Goal: Information Seeking & Learning: Learn about a topic

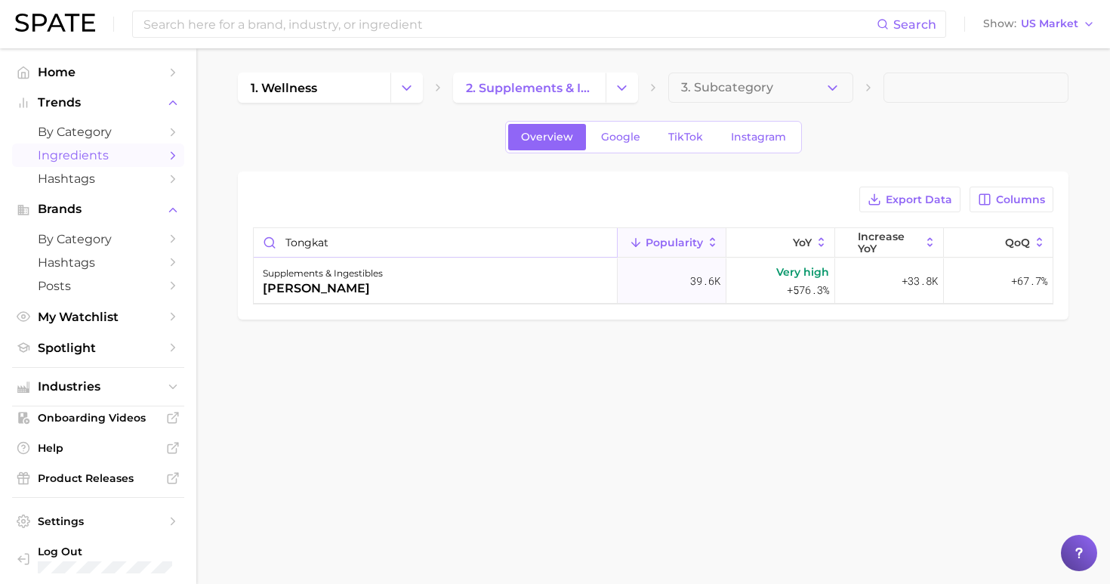
click at [599, 246] on input "tongkat" at bounding box center [435, 242] width 363 height 29
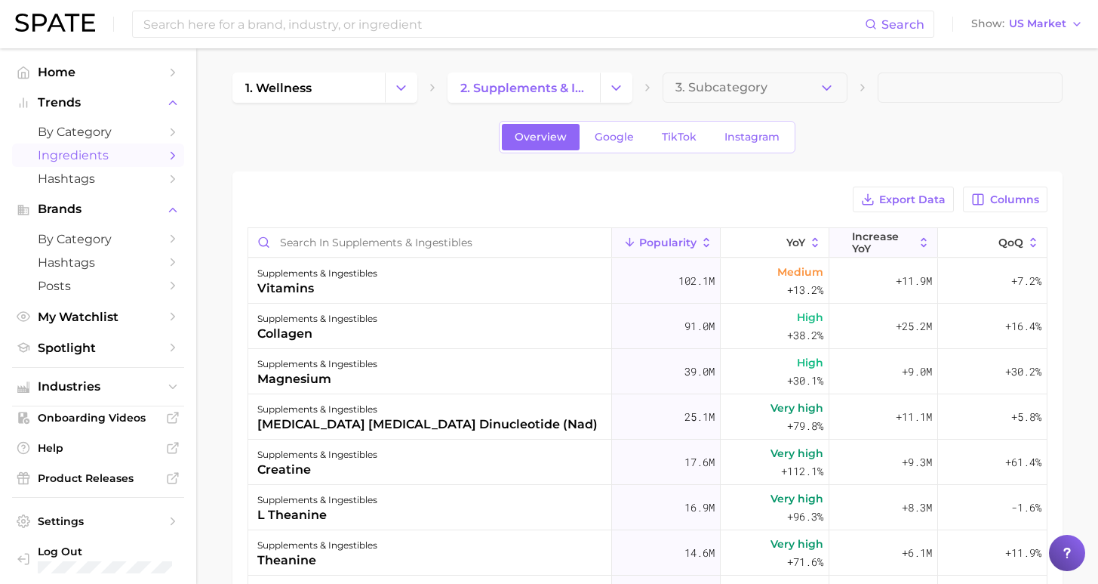
click at [867, 248] on span "Increase YoY" at bounding box center [883, 242] width 62 height 24
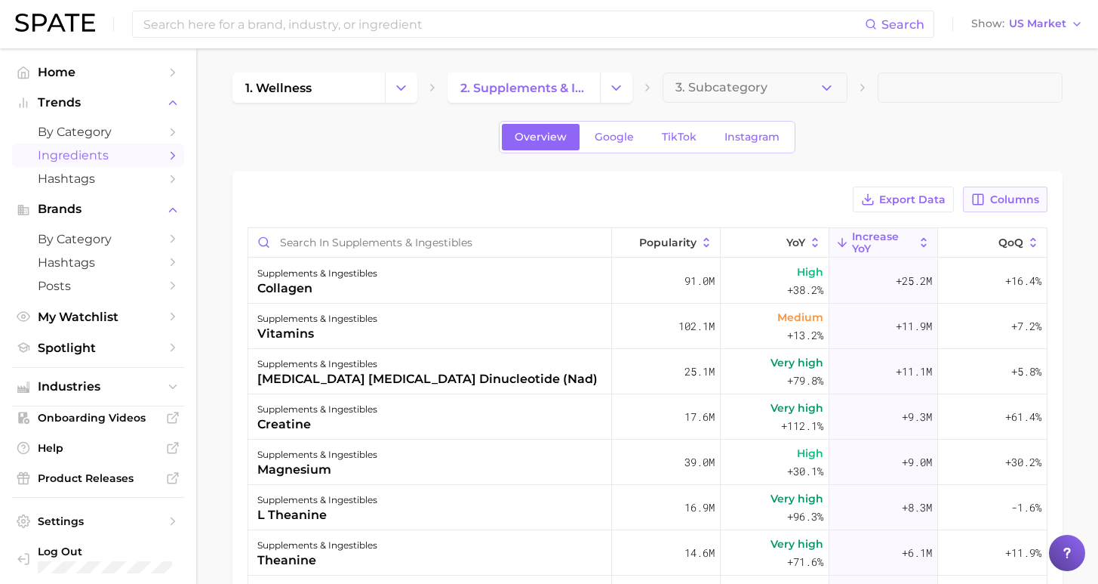
click at [1021, 201] on span "Columns" at bounding box center [1014, 199] width 49 height 13
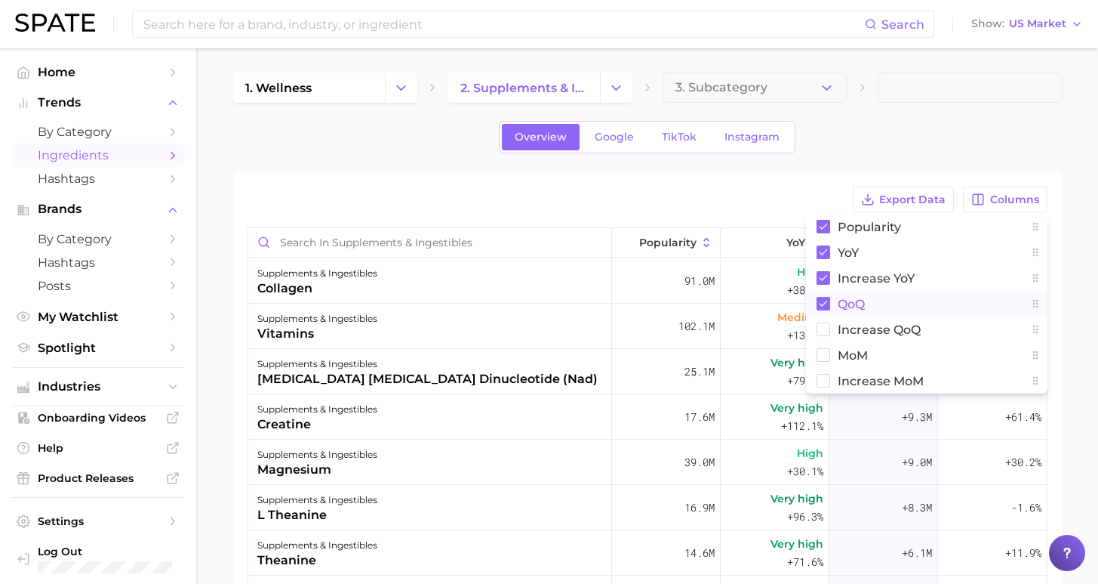
click at [856, 308] on span "QoQ" at bounding box center [851, 303] width 27 height 13
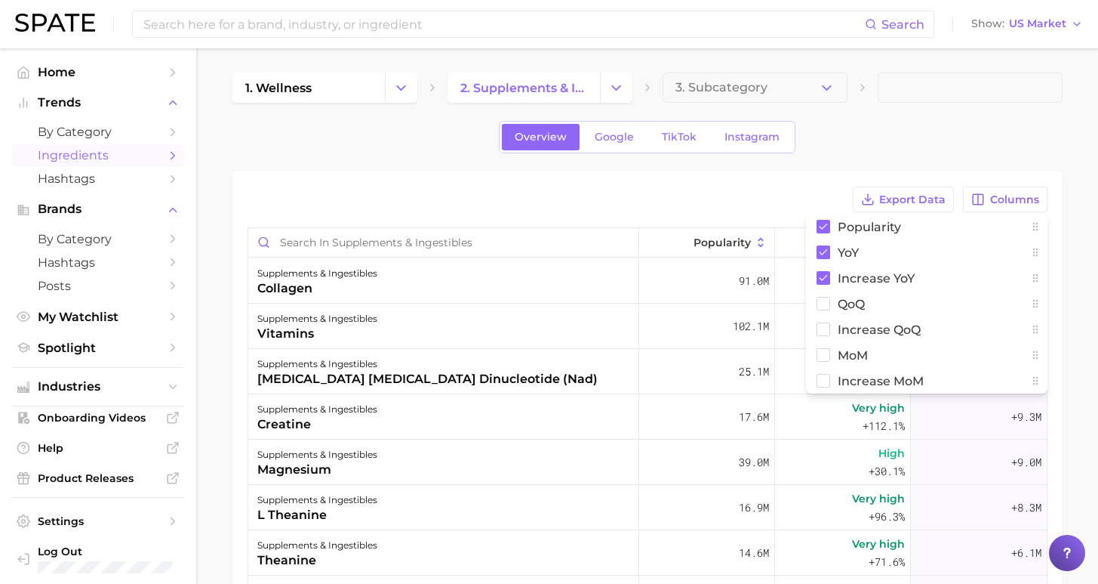
click at [766, 183] on div "Export Data Columns Popularity YoY Increase YoY QoQ Increase QoQ MoM Increase M…" at bounding box center [648, 498] width 830 height 655
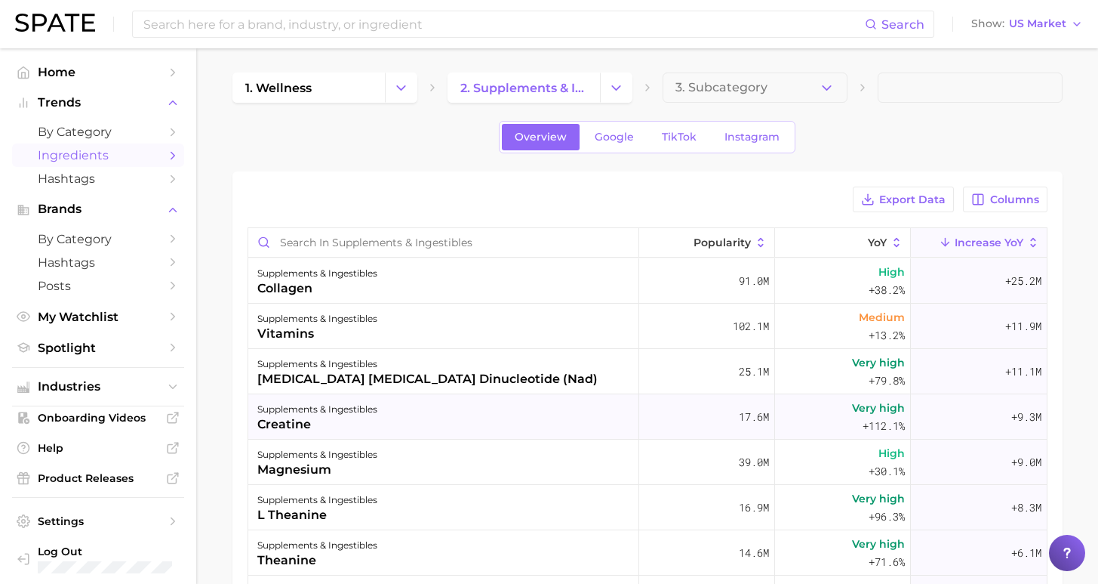
click at [375, 428] on div "supplements & ingestibles creatine" at bounding box center [443, 416] width 391 height 45
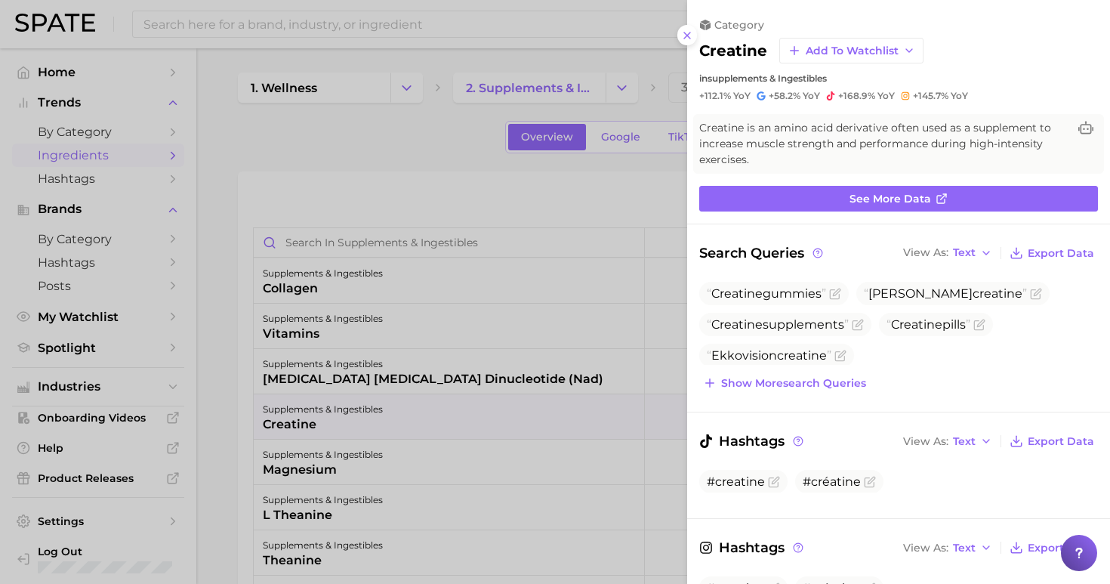
click at [313, 30] on div at bounding box center [555, 292] width 1110 height 584
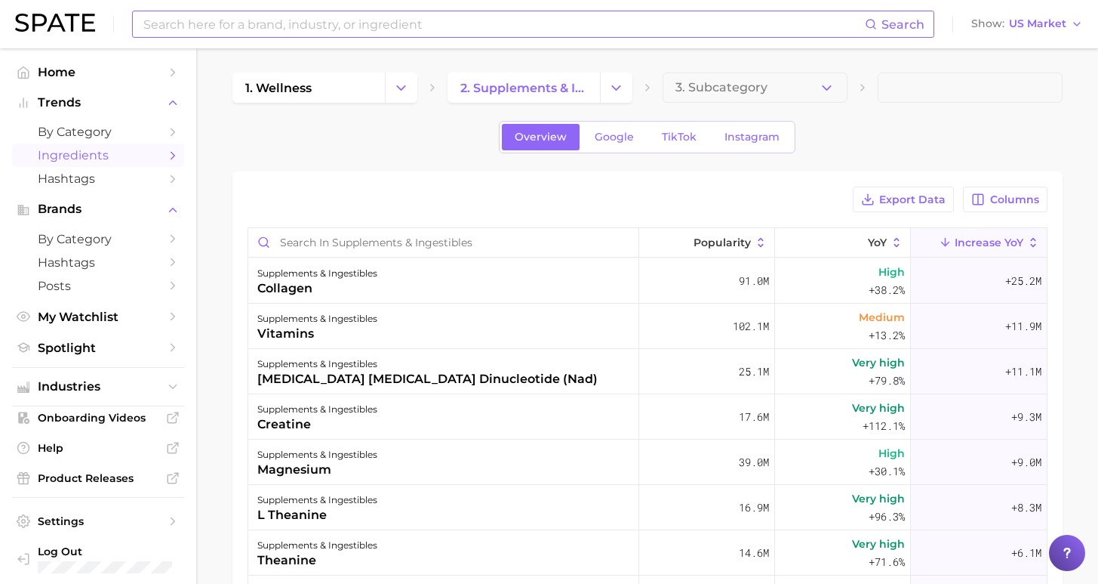
click at [315, 27] on input at bounding box center [503, 24] width 723 height 26
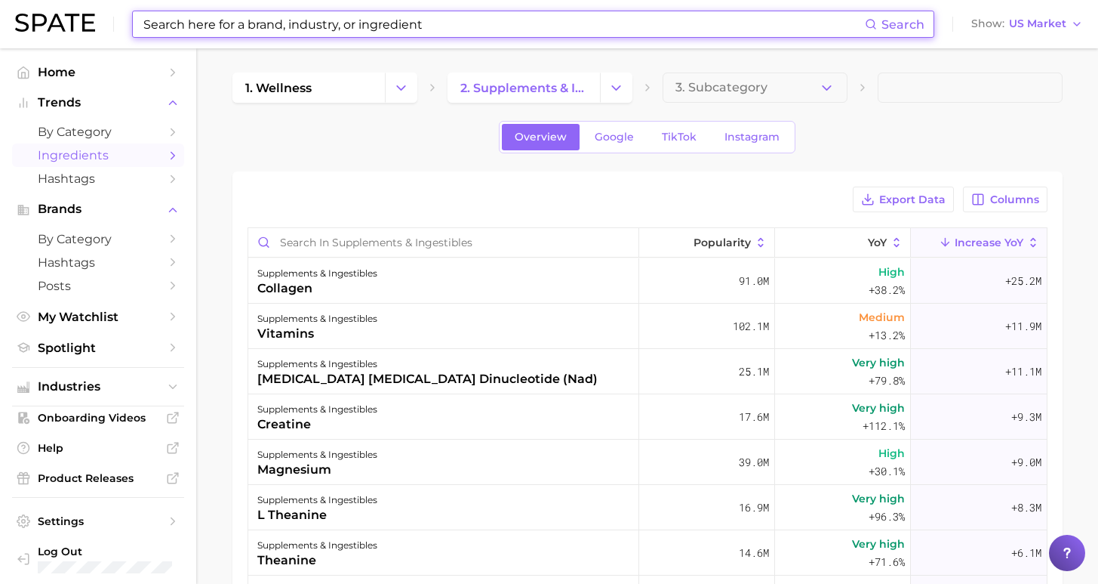
click at [438, 32] on input at bounding box center [503, 24] width 723 height 26
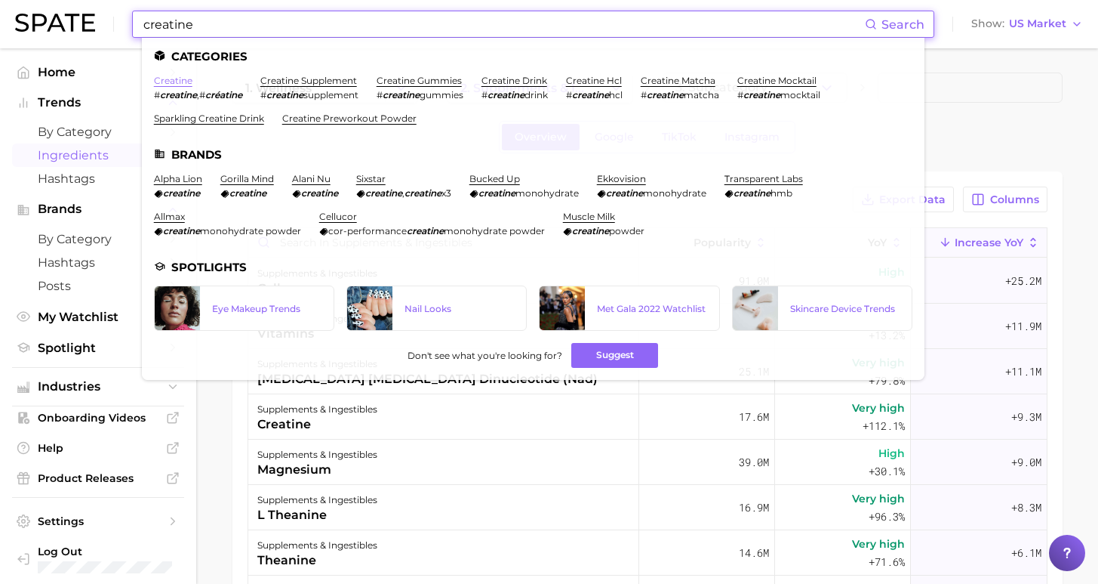
type input "creatine"
click at [177, 81] on link "creatine" at bounding box center [173, 80] width 39 height 11
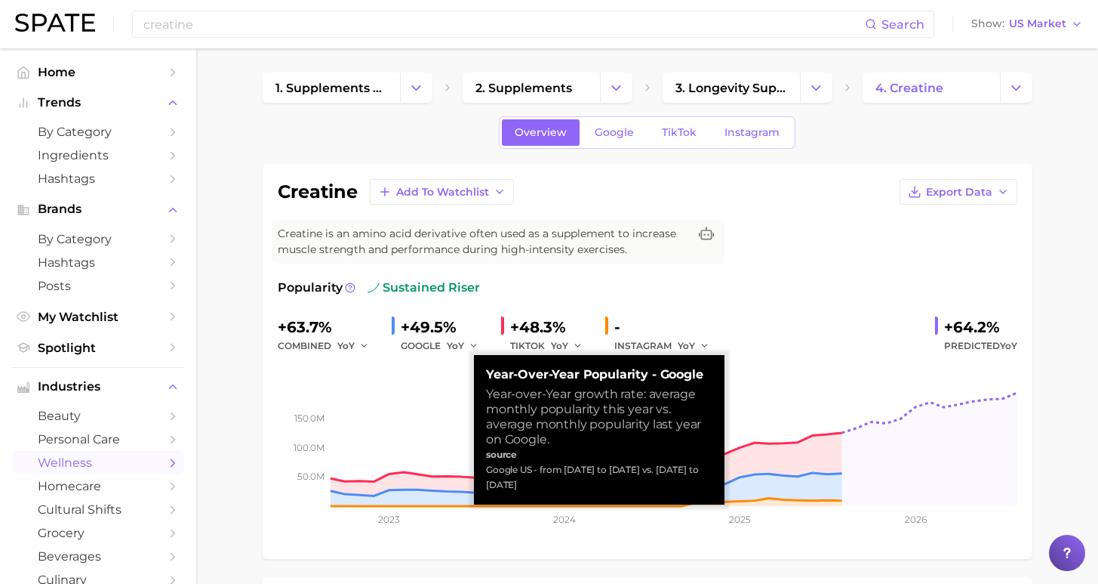
drag, startPoint x: 533, startPoint y: 473, endPoint x: 476, endPoint y: 454, distance: 60.6
click at [476, 454] on div "Year-over-Year Popularity - Google Year-over-Year growth rate: average monthly …" at bounding box center [599, 429] width 251 height 149
copy div "Google US - from [DATE] to [DATE] vs. [DATE] to [DATE]"
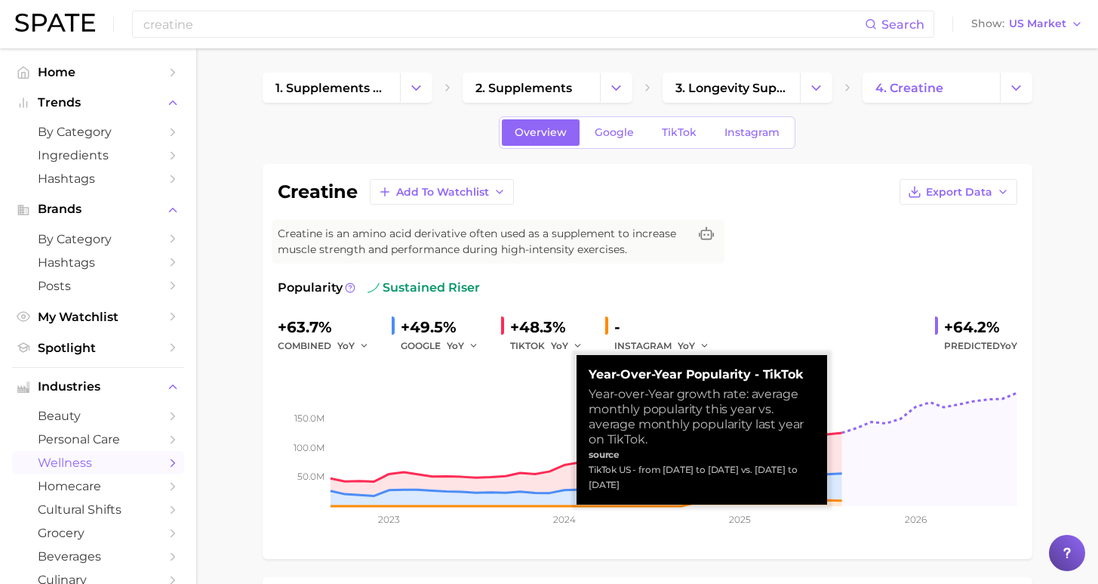
drag, startPoint x: 634, startPoint y: 453, endPoint x: 684, endPoint y: 478, distance: 55.7
click at [684, 478] on div "Year-over-Year Popularity - TikTok Year-over-Year growth rate: average monthly …" at bounding box center [702, 429] width 251 height 149
copy div "from [DATE] to [DATE] vs. [DATE] to [DATE]"
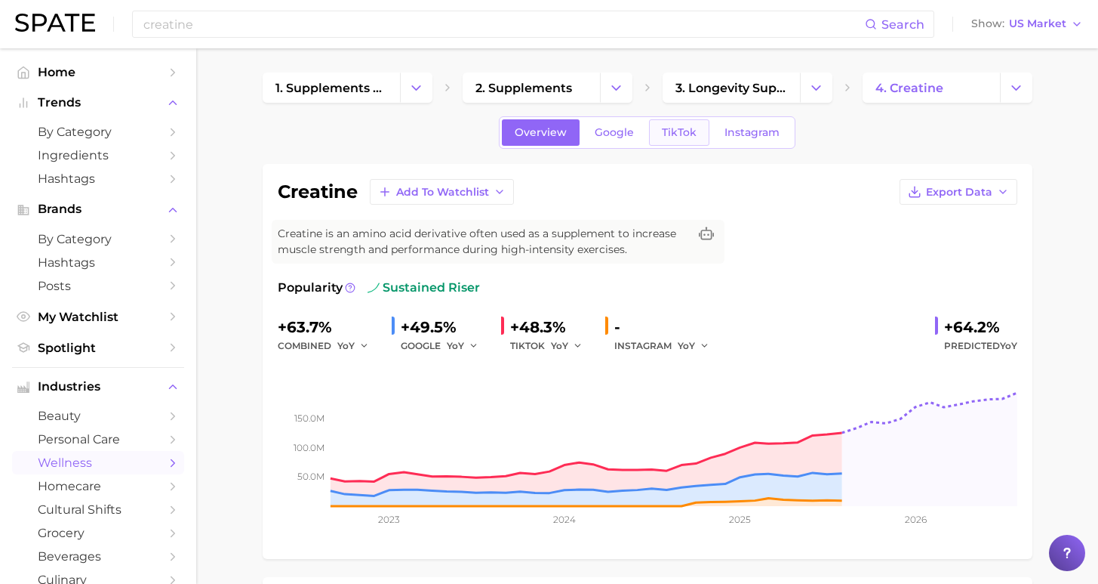
click at [679, 134] on span "TikTok" at bounding box center [679, 132] width 35 height 13
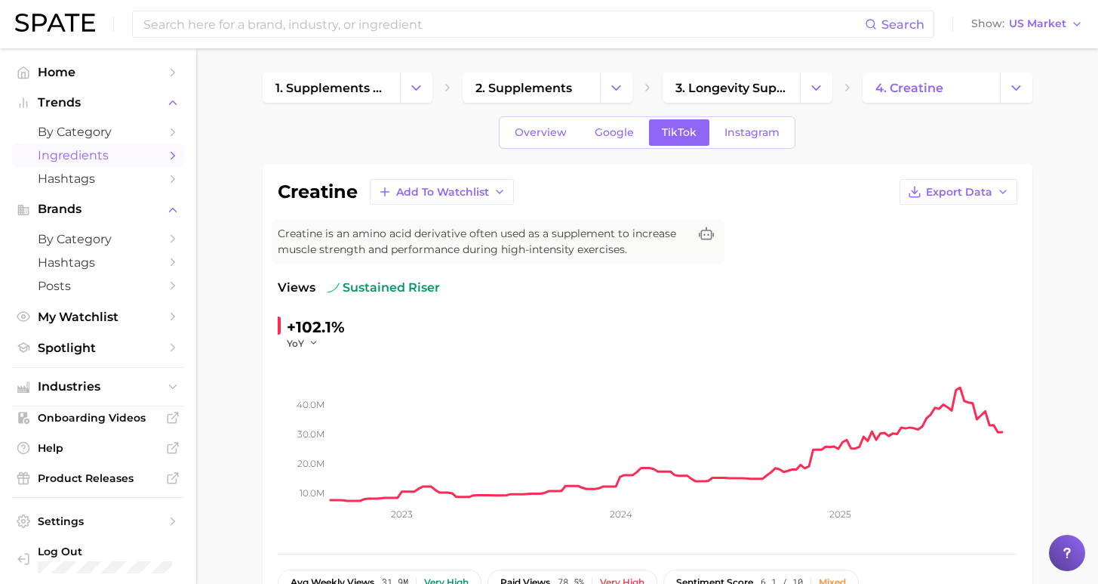
click at [85, 156] on span "Ingredients" at bounding box center [98, 155] width 121 height 14
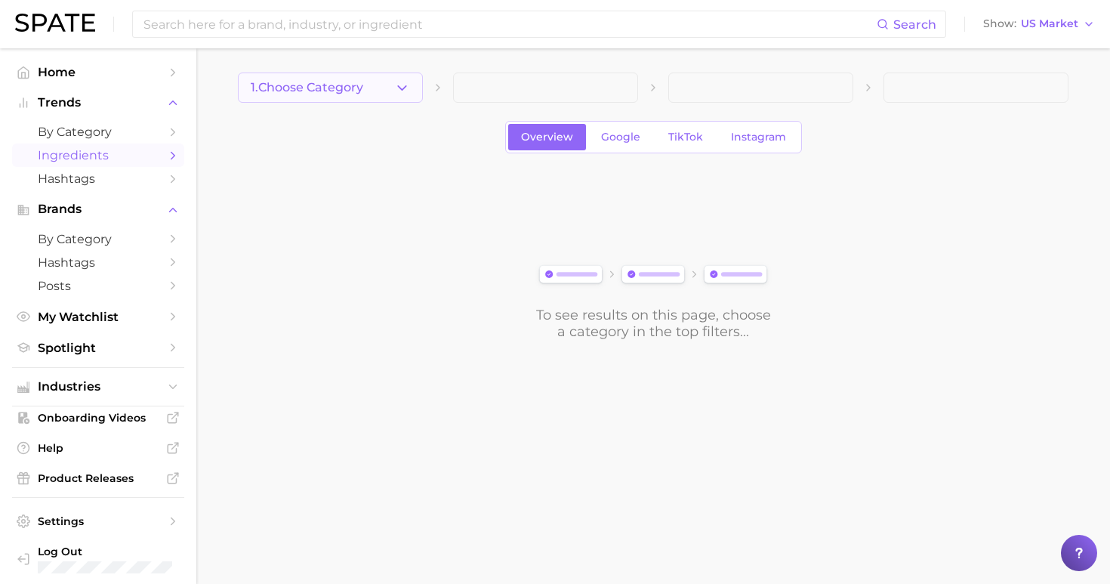
click at [358, 92] on span "1. Choose Category" at bounding box center [307, 88] width 112 height 14
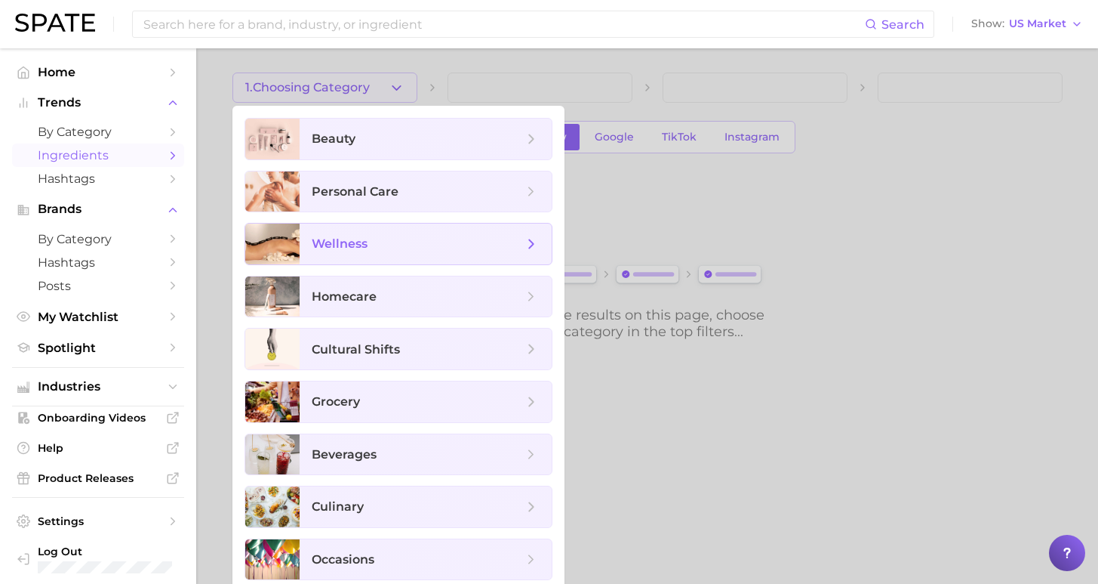
click at [355, 250] on span "wellness" at bounding box center [340, 243] width 56 height 14
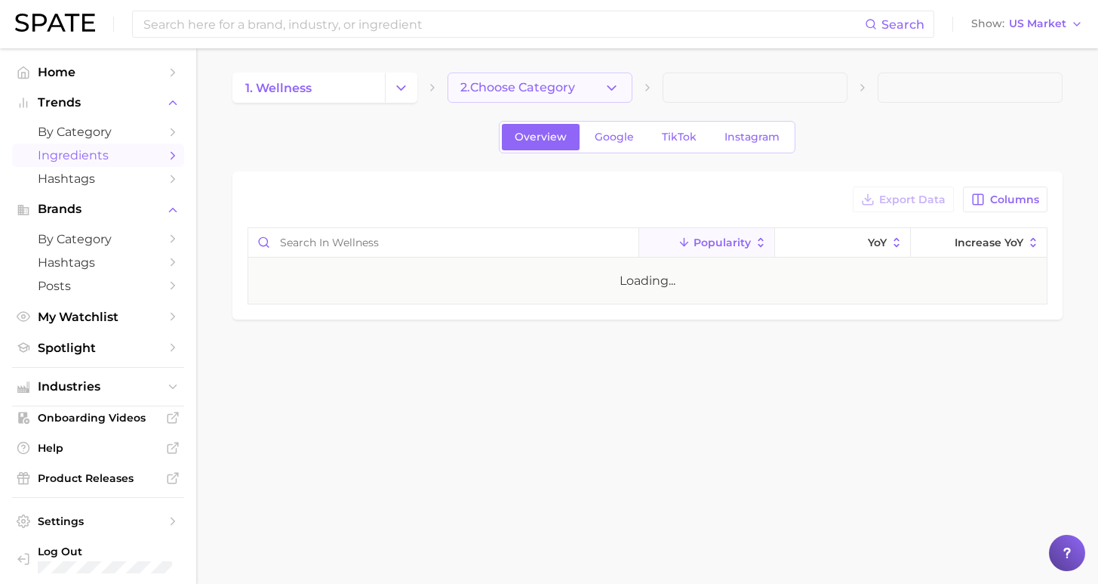
click at [516, 94] on button "2. Choose Category" at bounding box center [540, 87] width 185 height 30
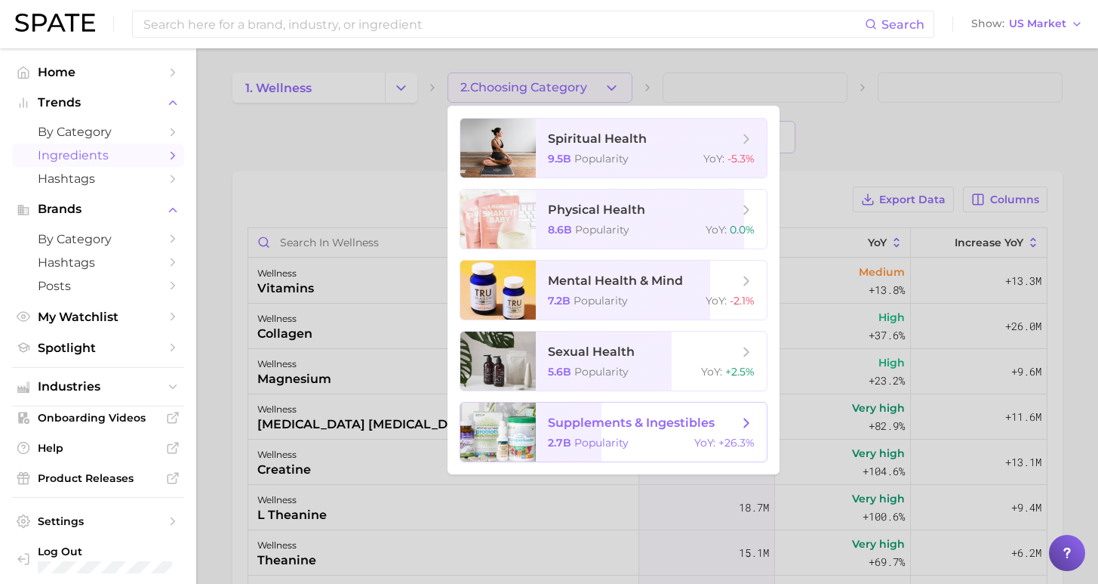
click at [583, 421] on span "supplements & ingestibles" at bounding box center [631, 422] width 167 height 14
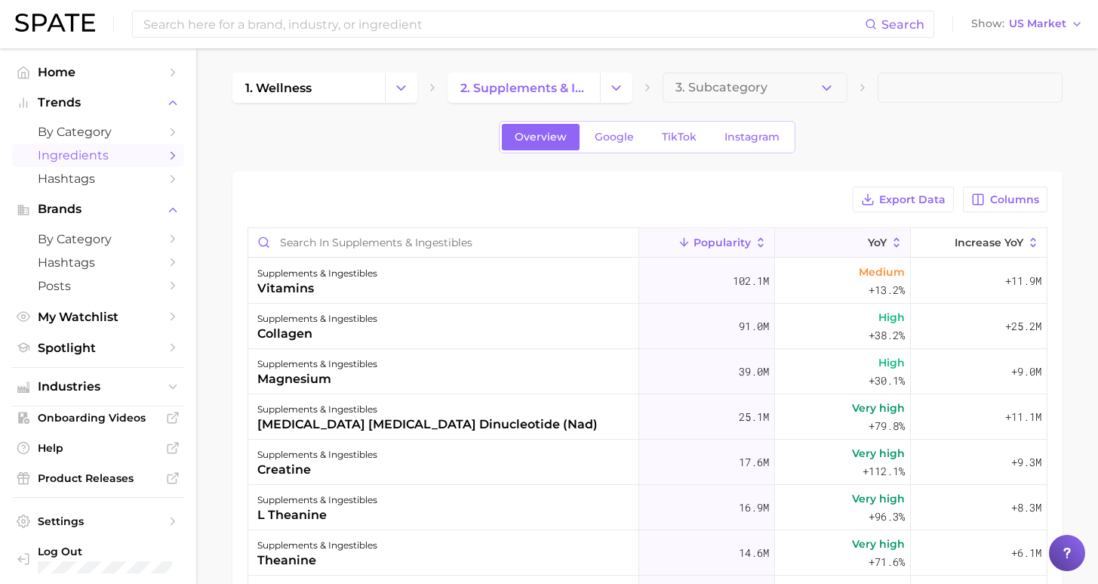
click at [852, 246] on icon at bounding box center [859, 243] width 14 height 14
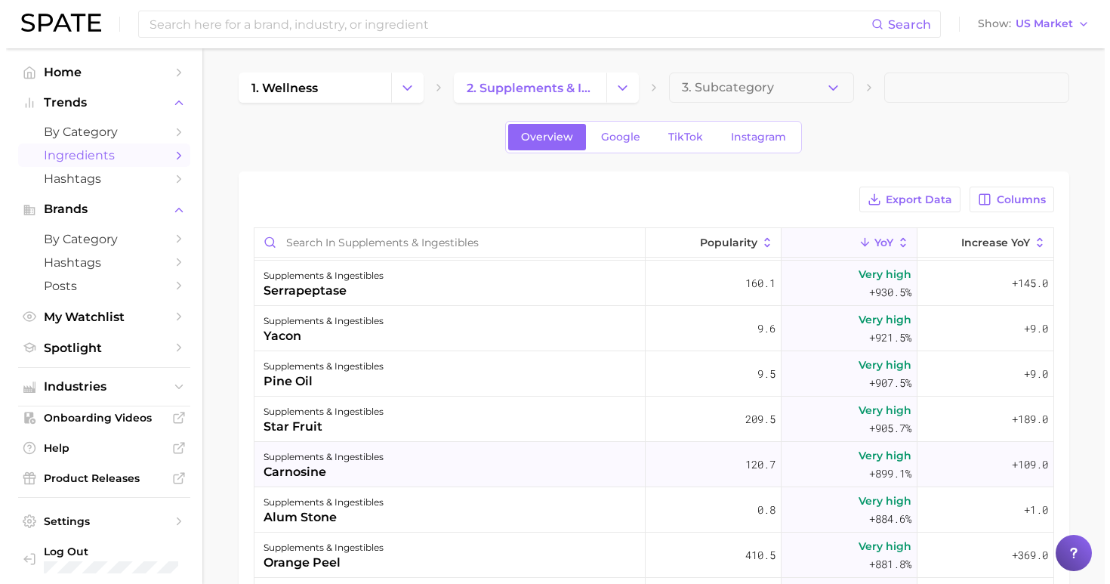
scroll to position [12956, 0]
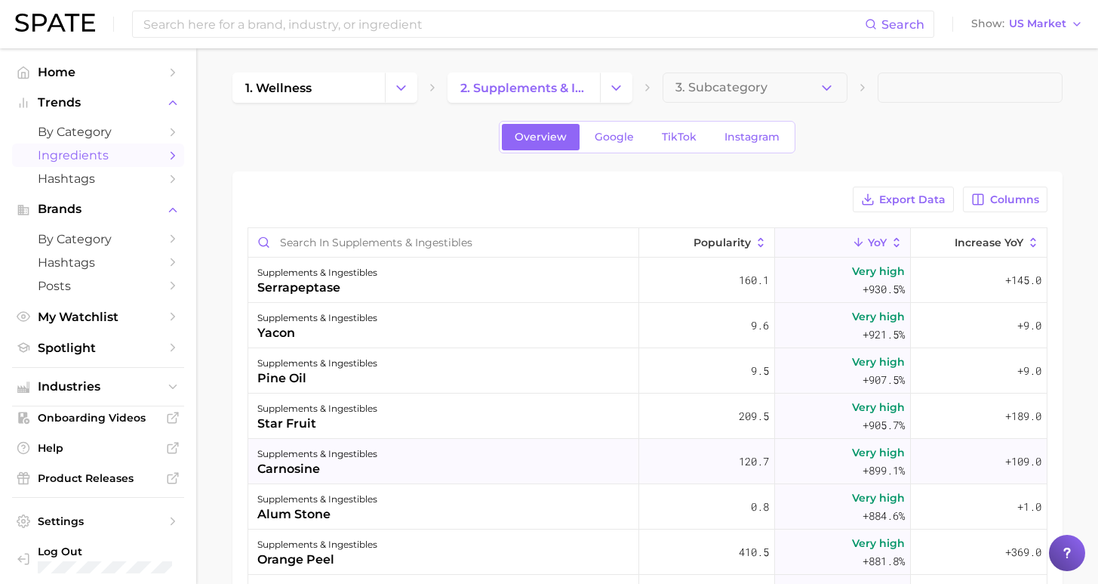
click at [427, 471] on div "supplements & ingestibles carnosine" at bounding box center [443, 461] width 391 height 45
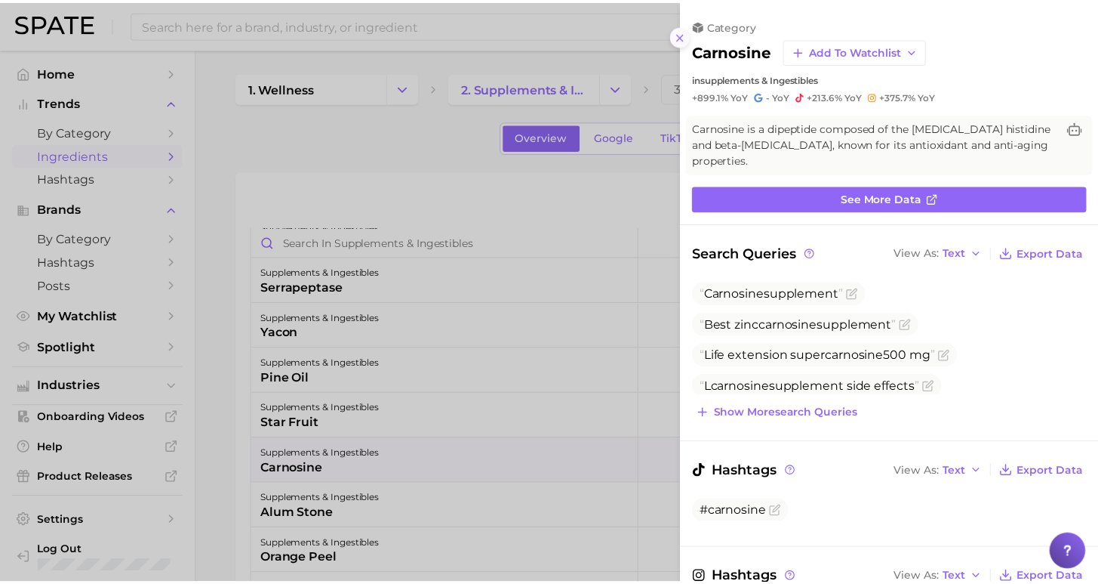
scroll to position [0, 0]
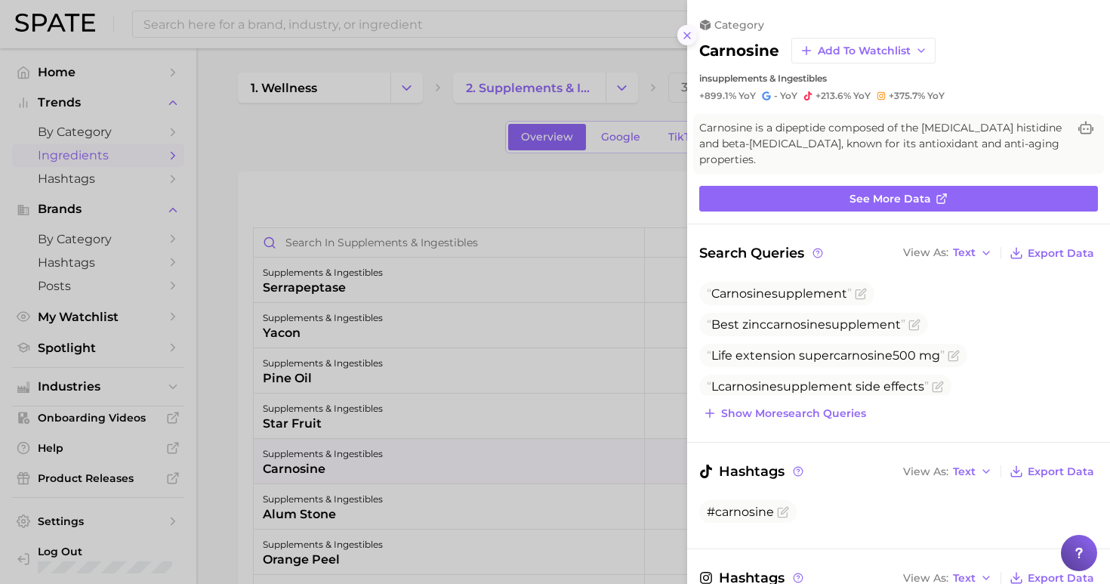
click at [687, 32] on icon at bounding box center [687, 35] width 12 height 12
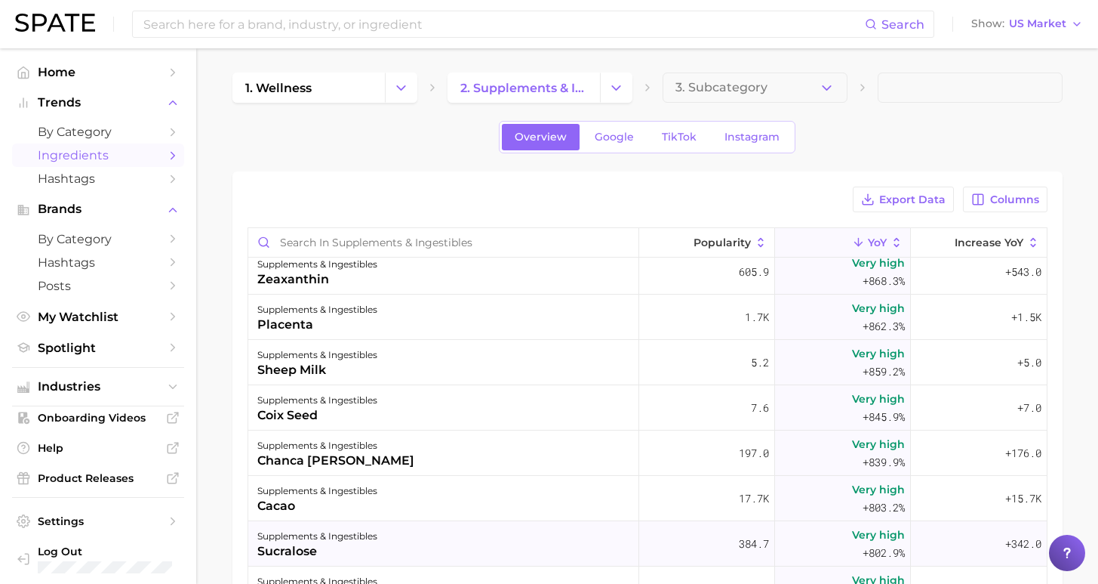
scroll to position [13468, 0]
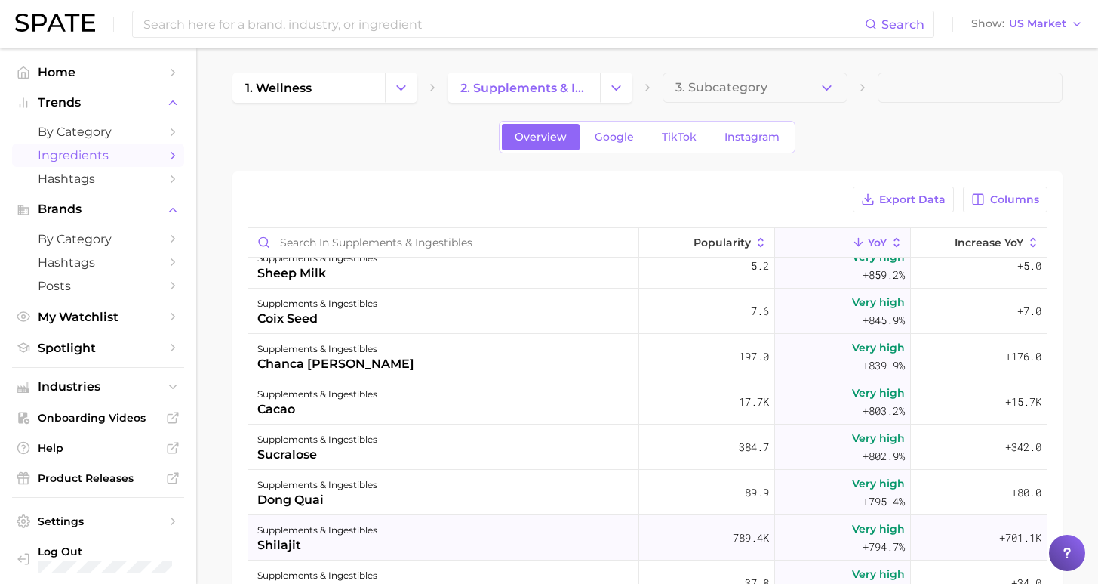
click at [524, 545] on div "supplements & ingestibles shilajit" at bounding box center [443, 537] width 391 height 45
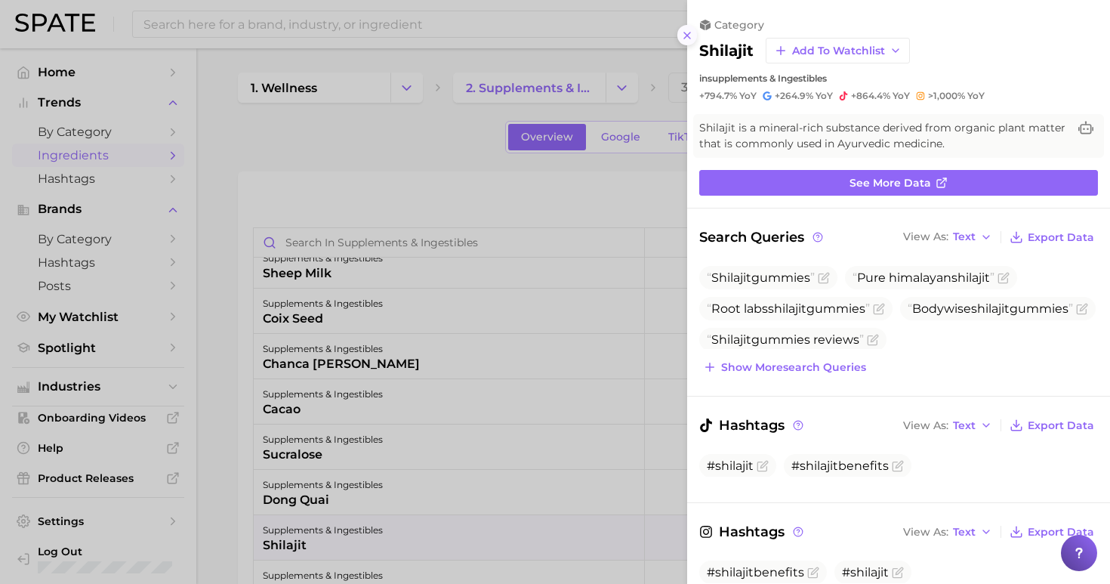
click at [688, 32] on icon at bounding box center [687, 35] width 12 height 12
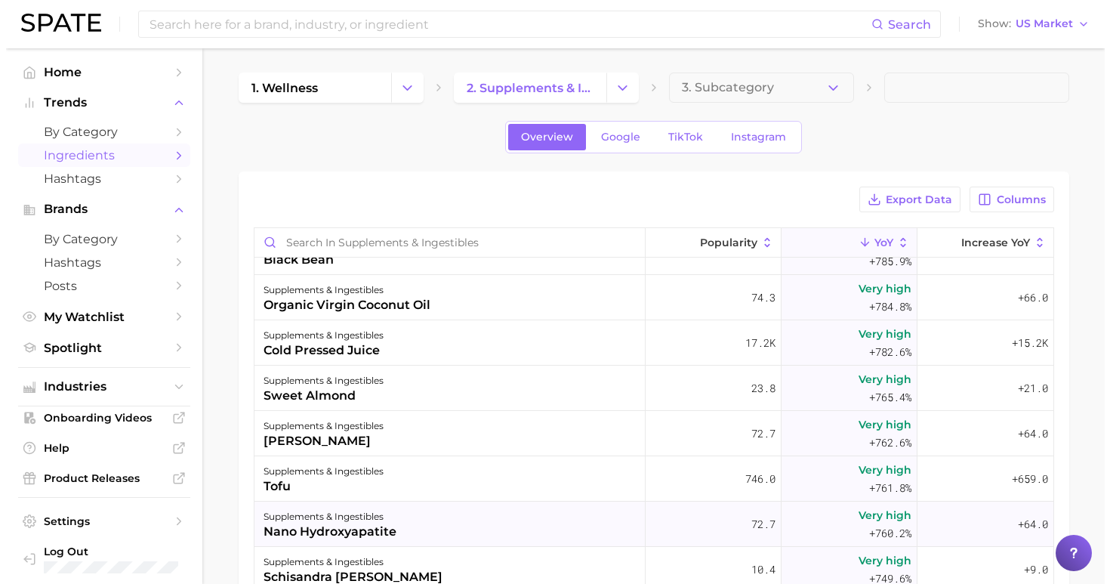
scroll to position [13947, 0]
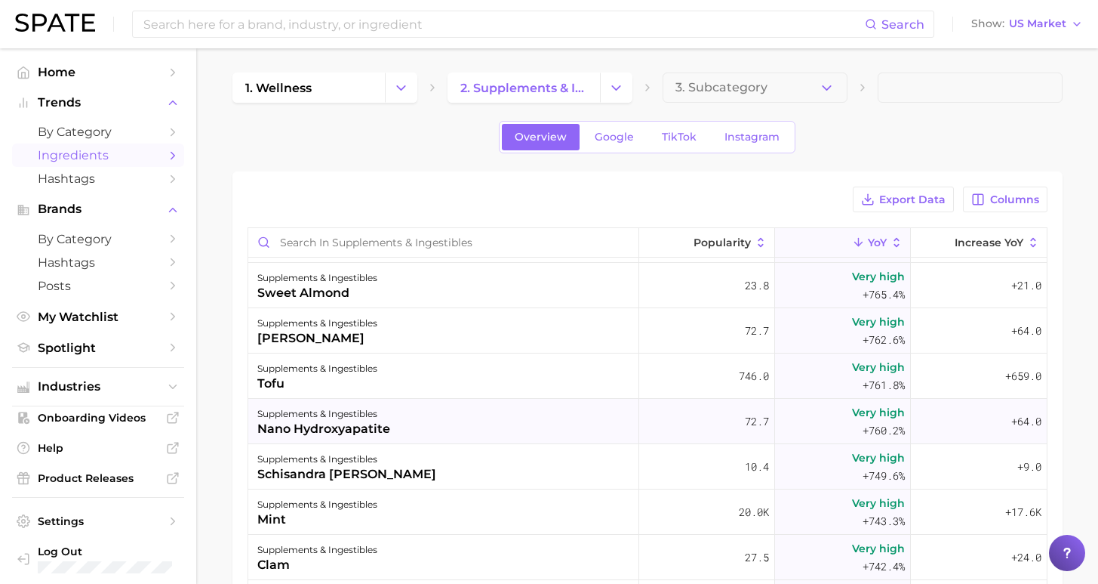
click at [473, 420] on div "supplements & ingestibles nano hydroxyapatite" at bounding box center [443, 421] width 391 height 45
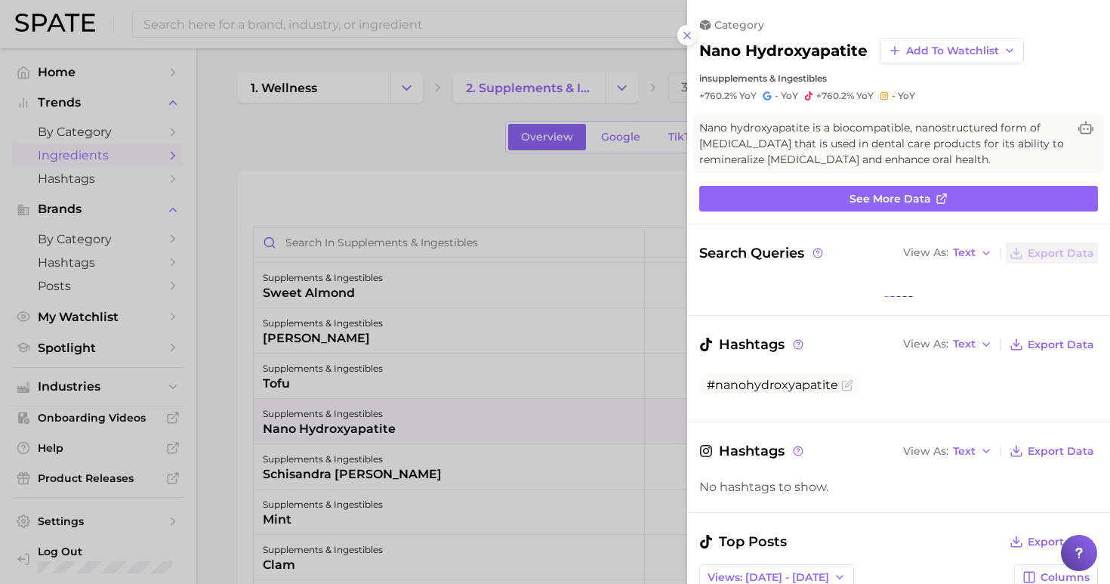
drag, startPoint x: 686, startPoint y: 36, endPoint x: 680, endPoint y: 50, distance: 14.9
click at [687, 36] on button at bounding box center [687, 35] width 20 height 20
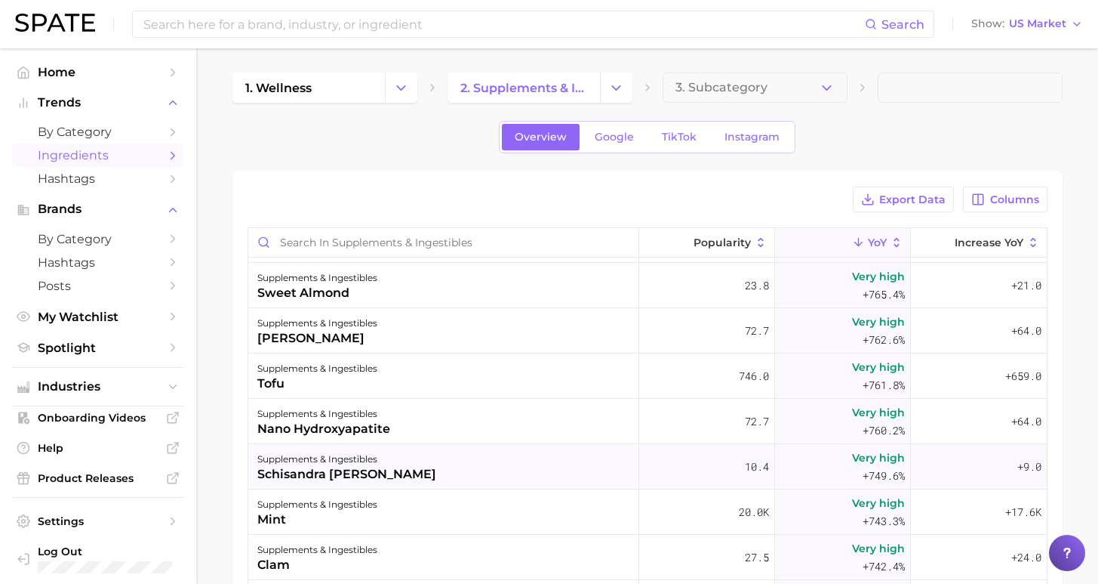
click at [437, 475] on div "supplements & ingestibles schisandra [PERSON_NAME]" at bounding box center [443, 466] width 391 height 45
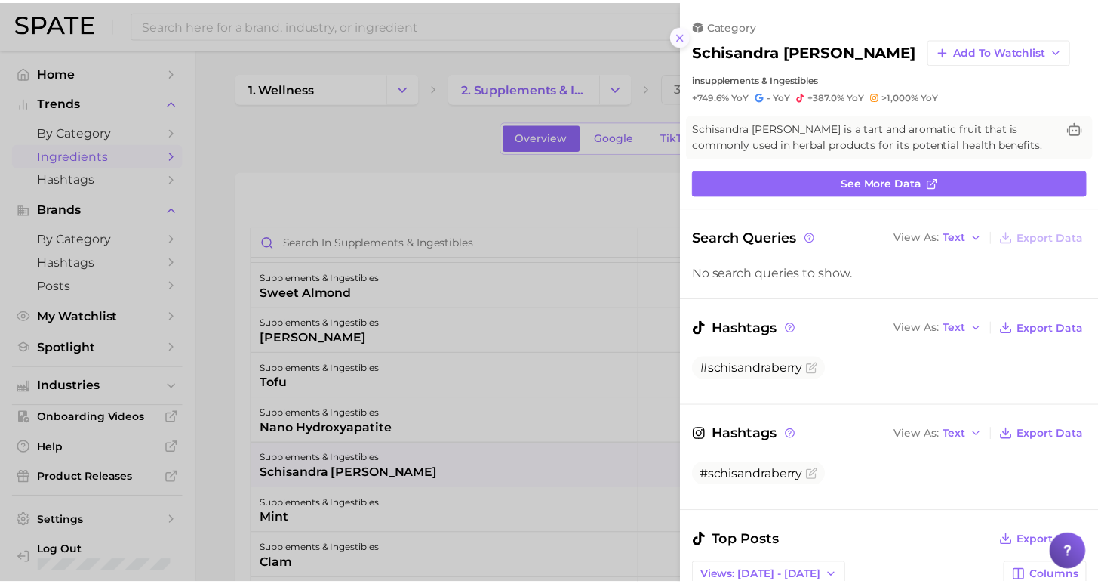
scroll to position [0, 0]
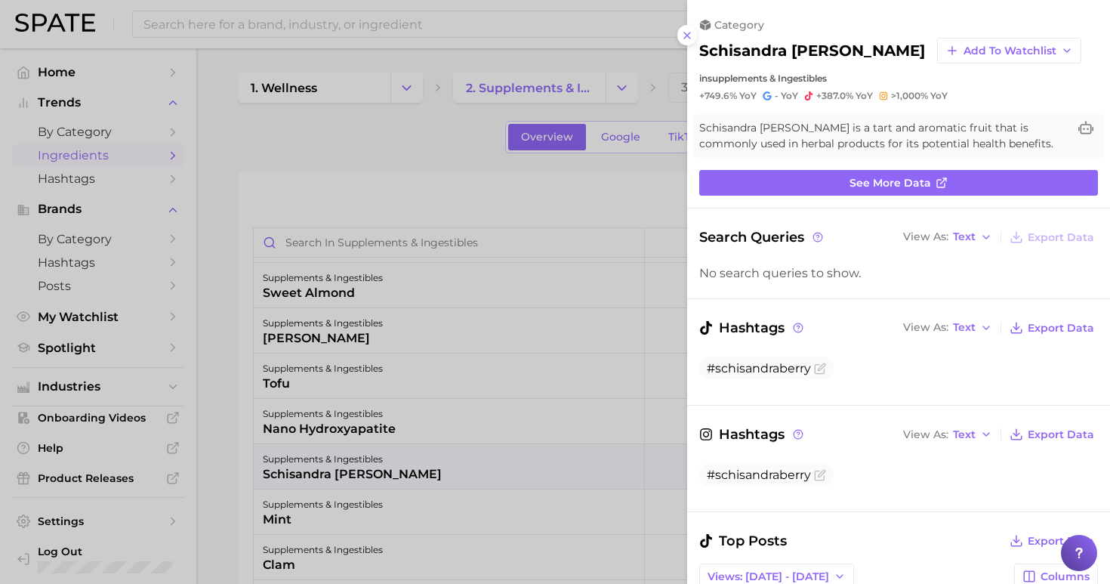
click at [685, 39] on div at bounding box center [555, 292] width 1110 height 584
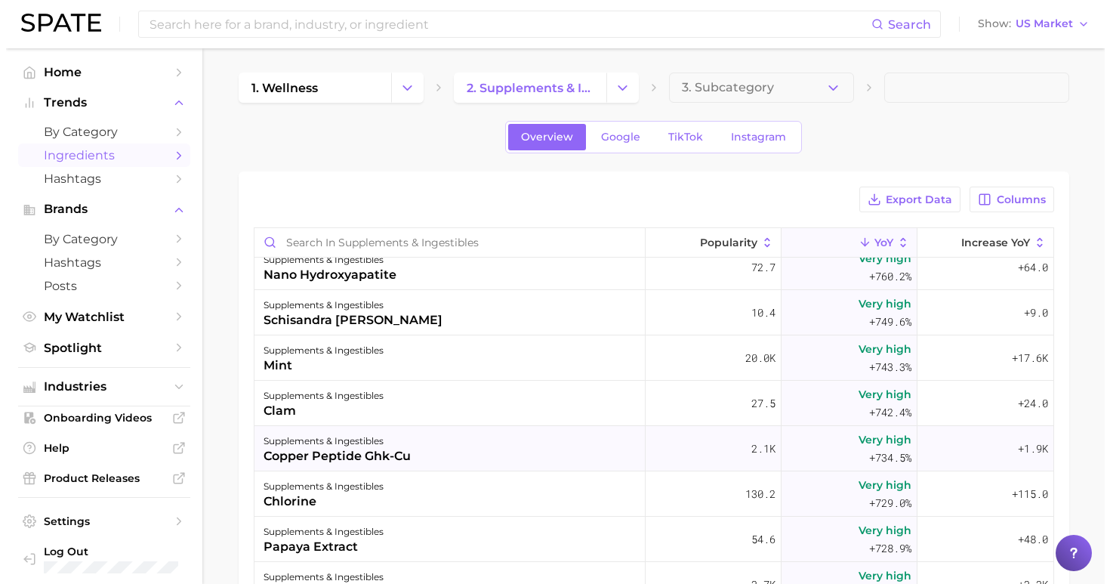
scroll to position [14126, 0]
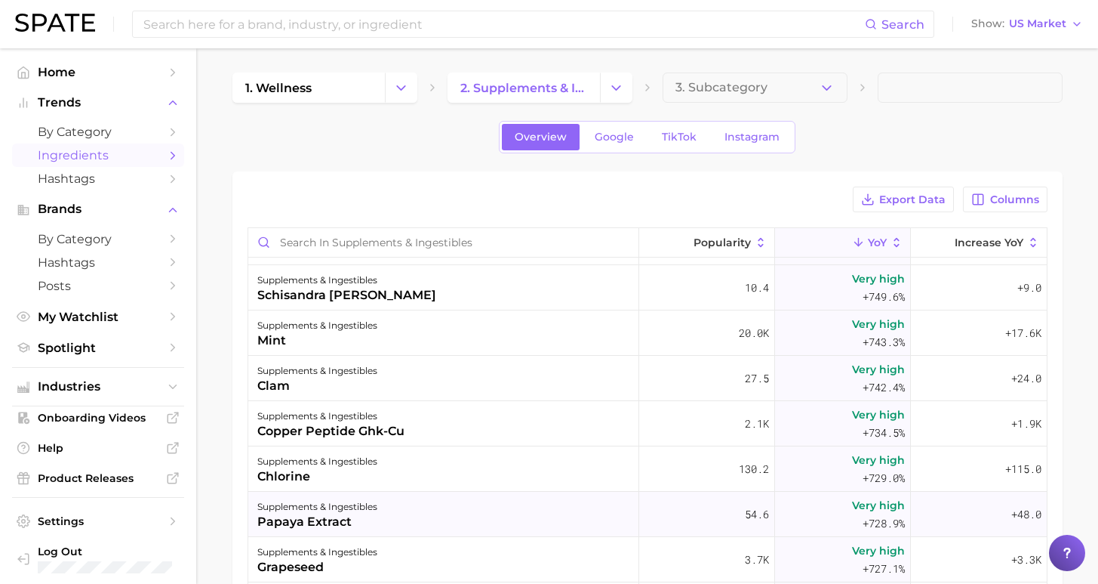
click at [392, 510] on div "supplements & ingestibles papaya extract" at bounding box center [443, 513] width 391 height 45
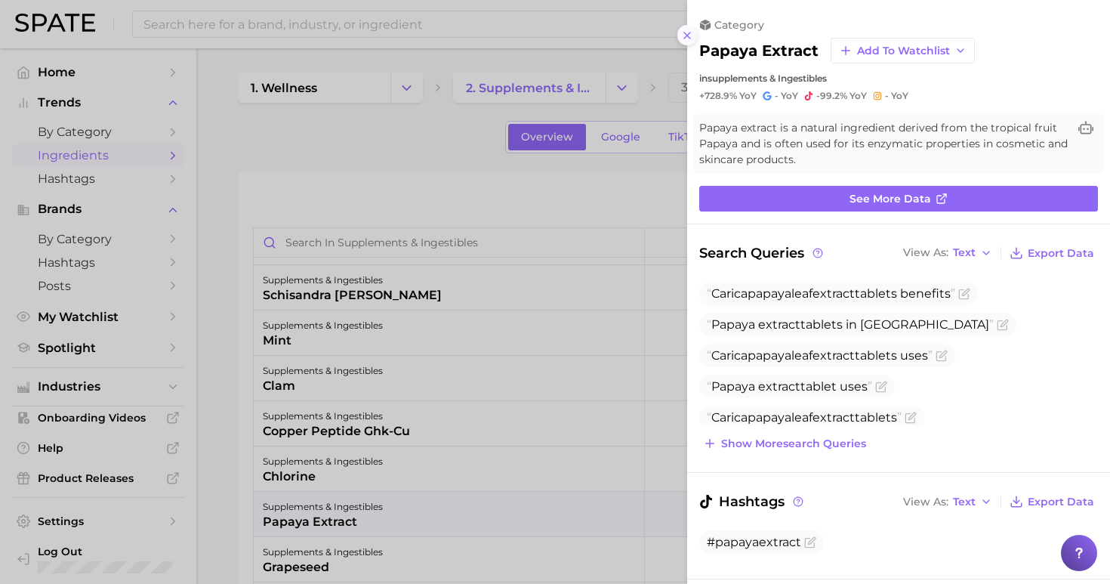
click at [692, 34] on icon at bounding box center [687, 35] width 12 height 12
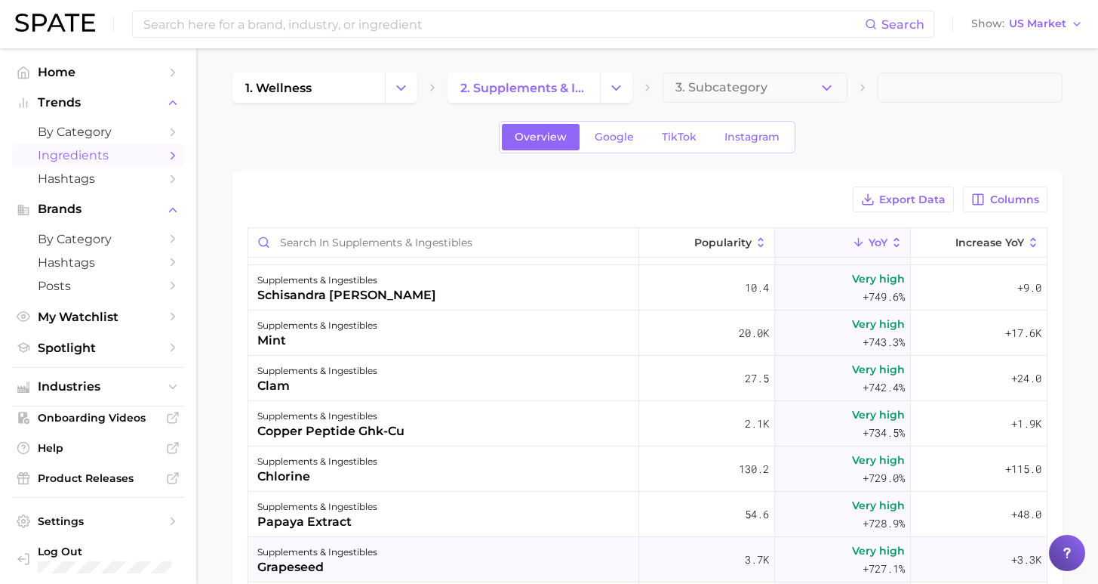
click at [494, 553] on div "supplements & ingestibles grapeseed" at bounding box center [443, 559] width 391 height 45
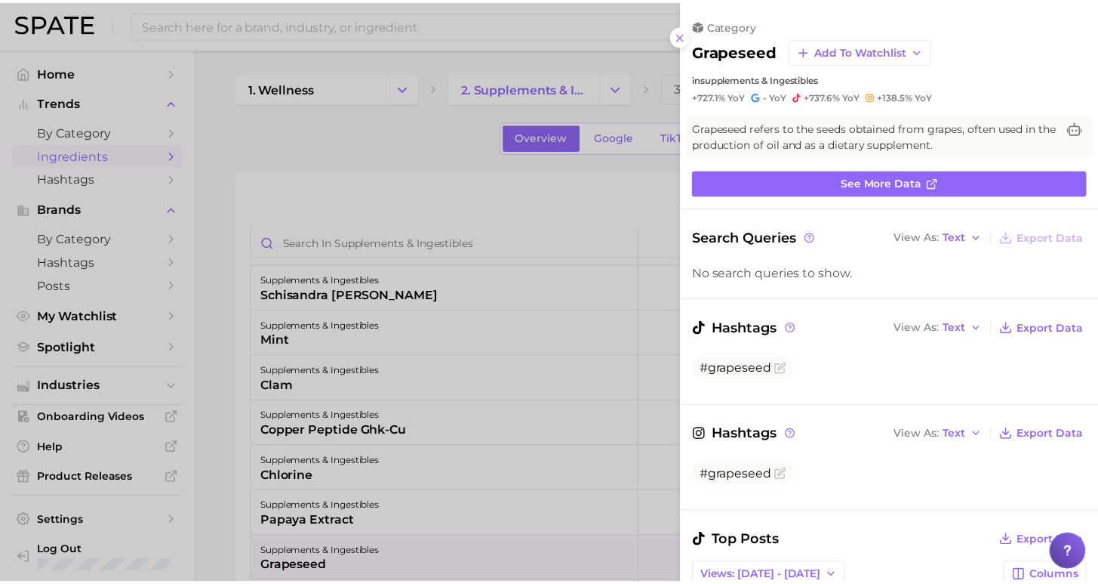
scroll to position [0, 0]
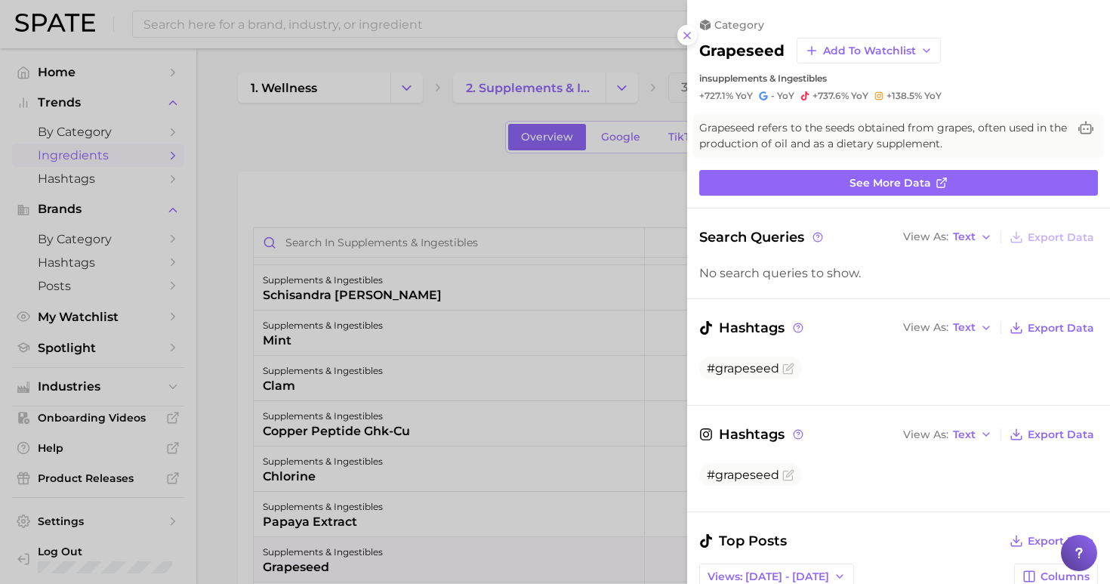
click at [689, 39] on div "category grapeseed Add to Watchlist in supplements & ingestibles +727.1% YoY - …" at bounding box center [898, 60] width 423 height 84
click at [690, 29] on icon at bounding box center [687, 35] width 12 height 12
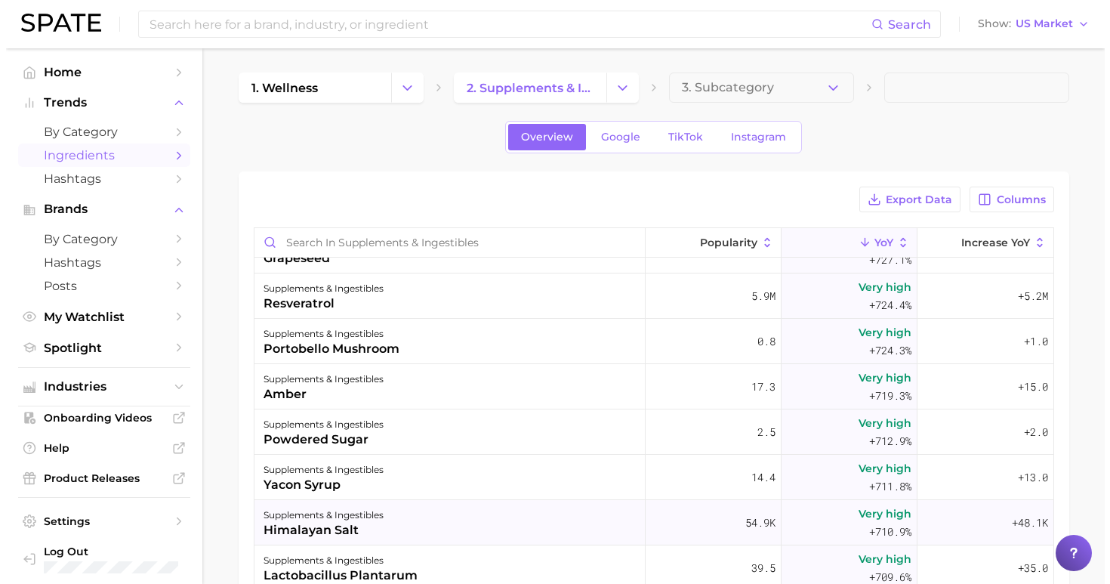
scroll to position [14465, 0]
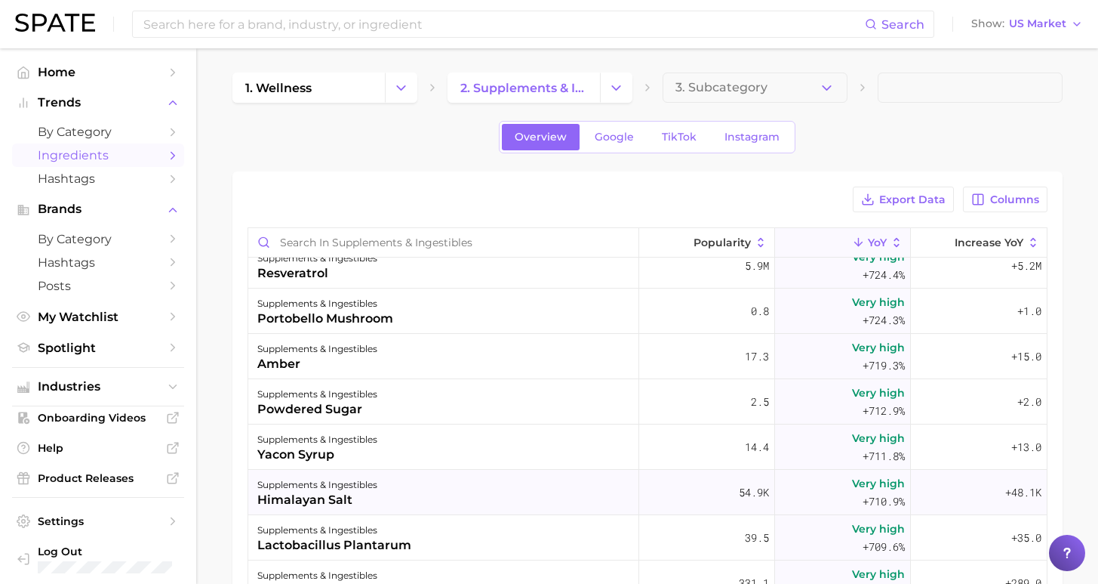
click at [526, 494] on div "supplements & ingestibles himalayan salt" at bounding box center [443, 492] width 391 height 45
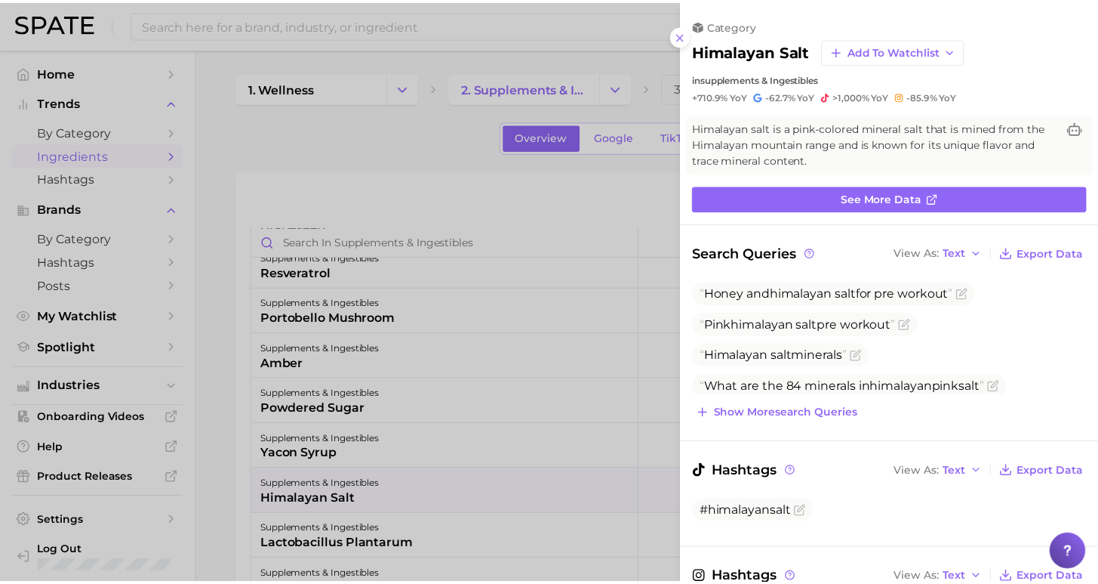
scroll to position [0, 0]
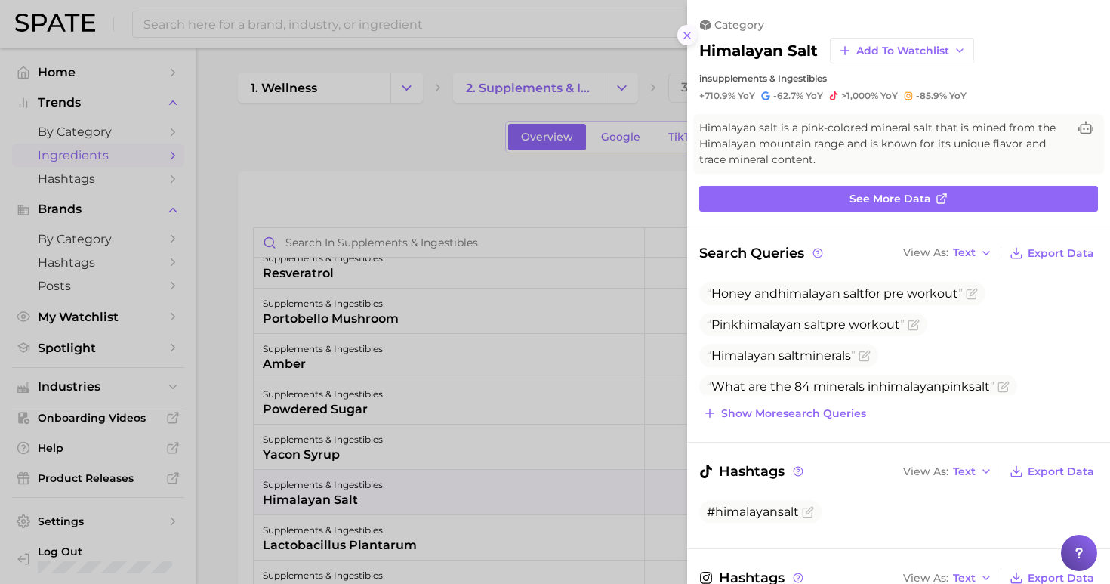
click at [688, 32] on line at bounding box center [687, 35] width 6 height 6
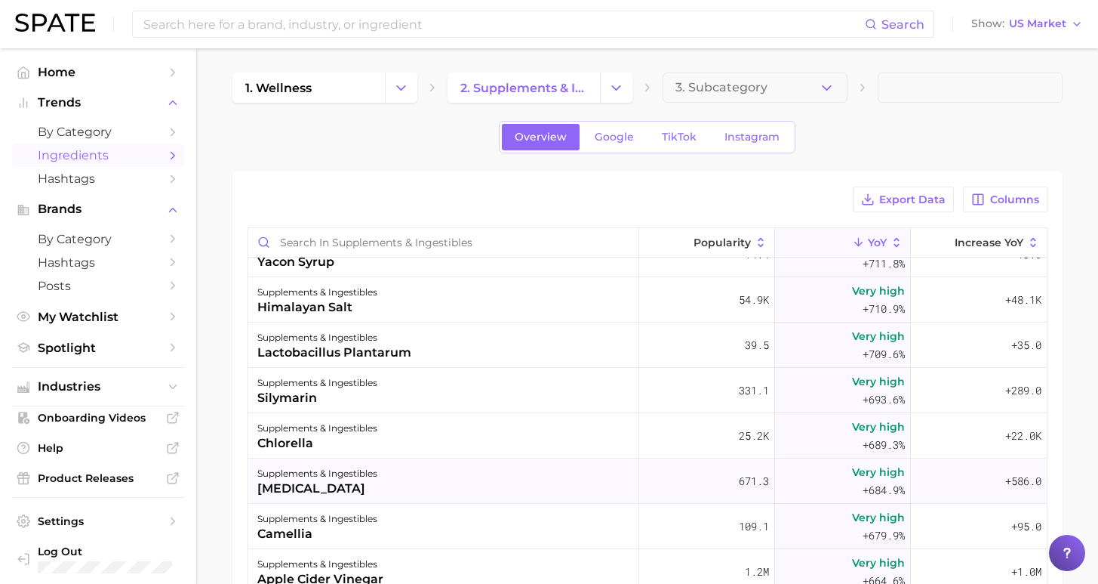
scroll to position [14660, 0]
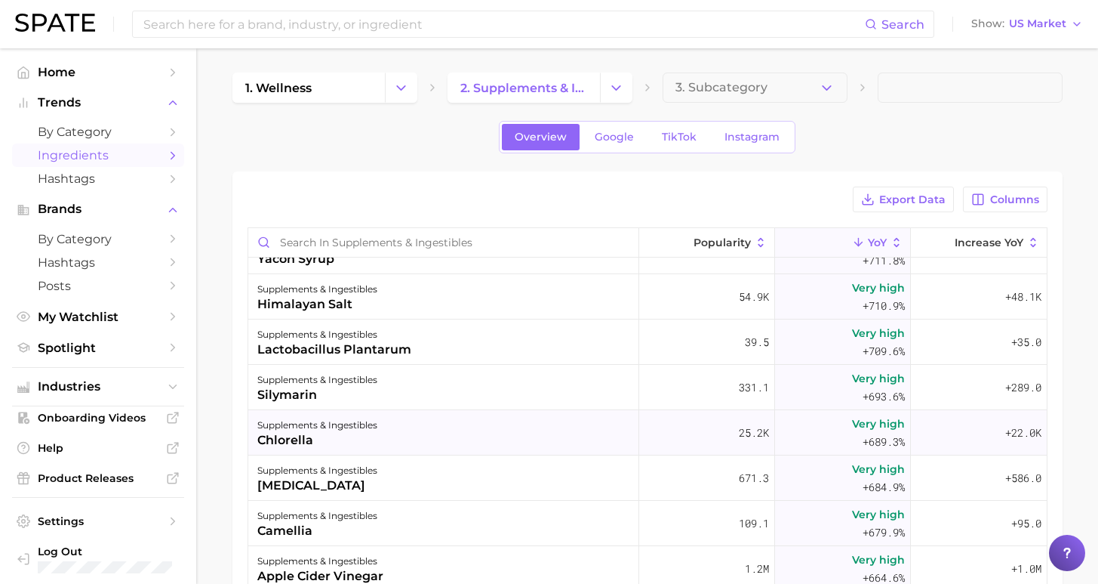
click at [567, 431] on div "supplements & ingestibles chlorella" at bounding box center [443, 432] width 391 height 45
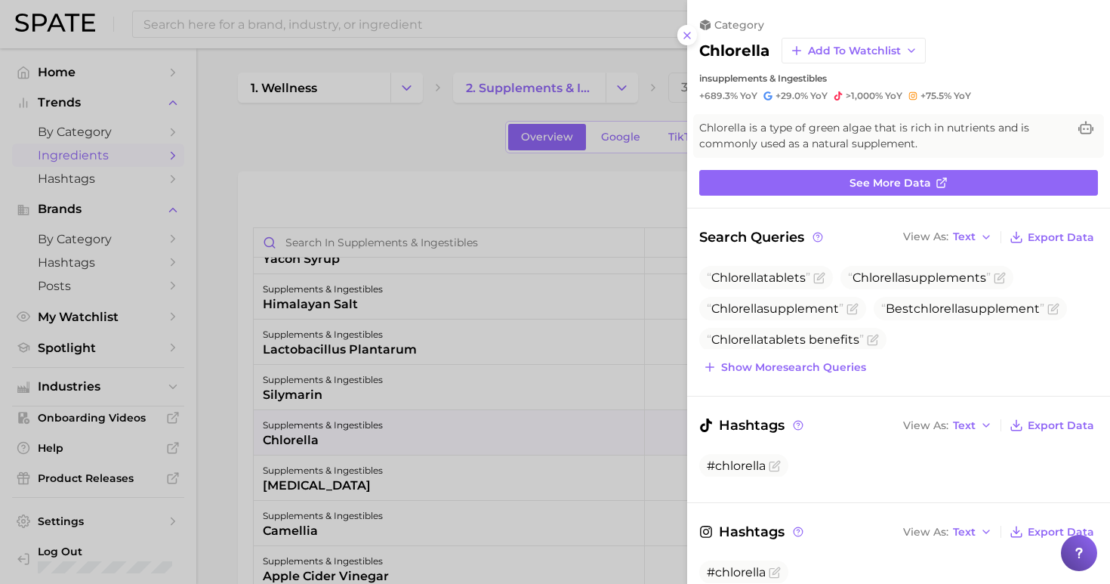
click at [696, 33] on div "category chlorella Add to Watchlist in supplements & ingestibles +689.3% YoY +2…" at bounding box center [898, 60] width 423 height 84
click at [687, 29] on icon at bounding box center [687, 35] width 12 height 12
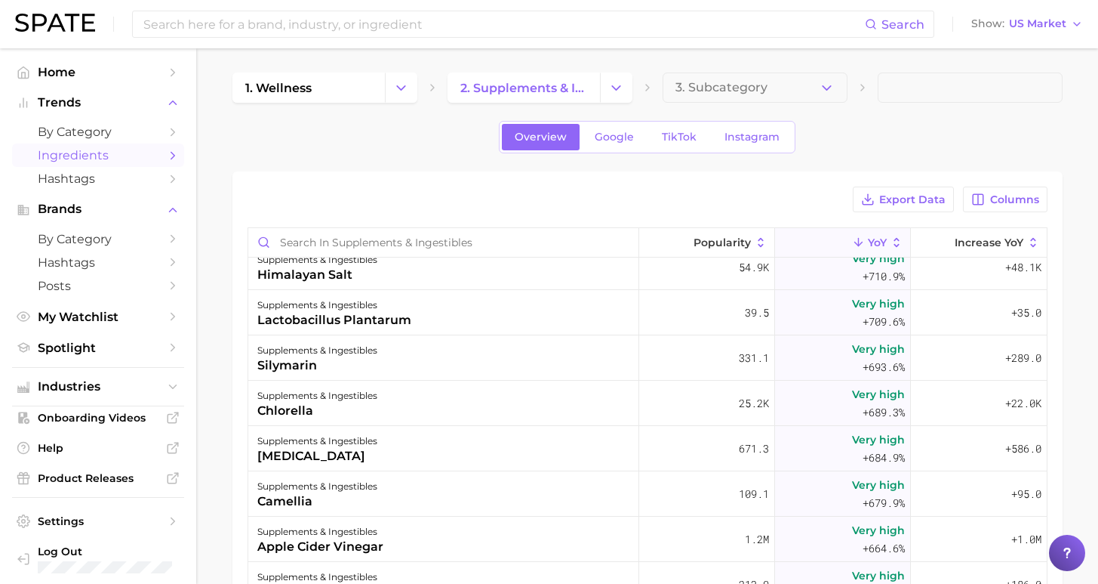
scroll to position [14786, 0]
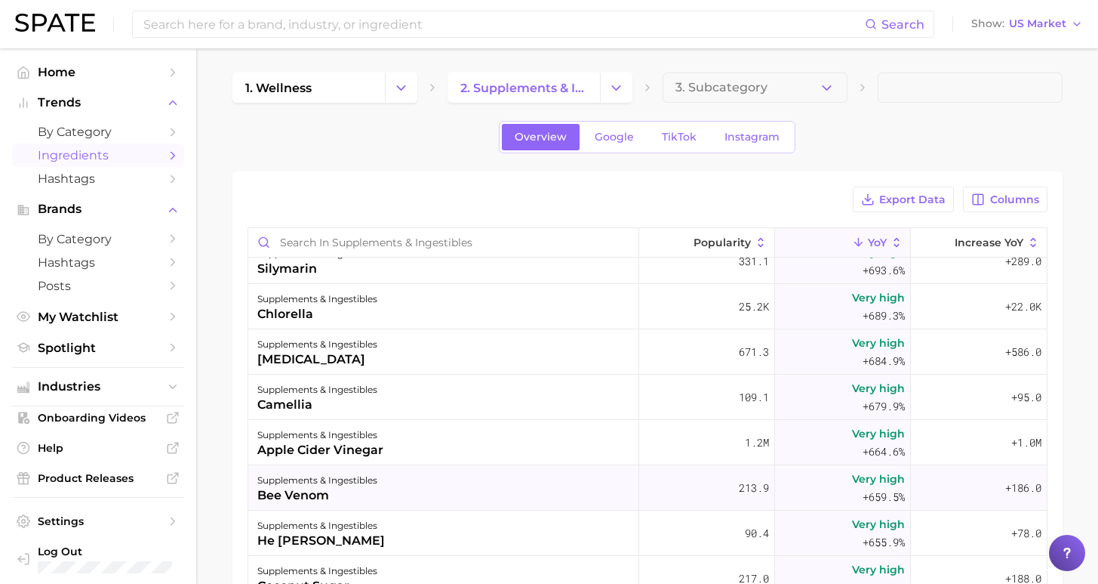
click at [384, 491] on div "supplements & ingestibles bee venom" at bounding box center [443, 487] width 391 height 45
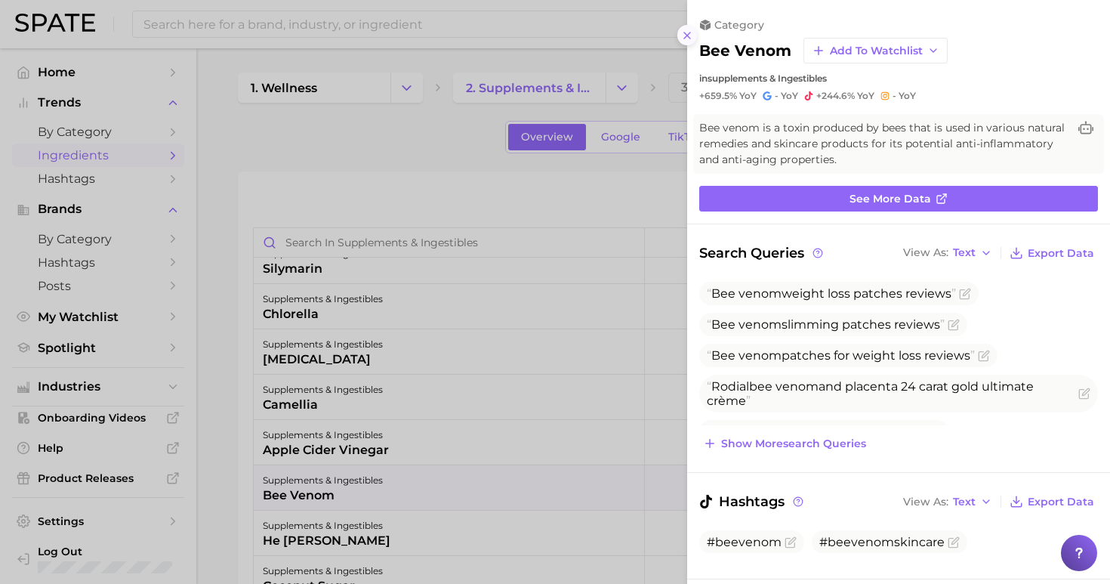
click at [689, 29] on icon at bounding box center [687, 35] width 12 height 12
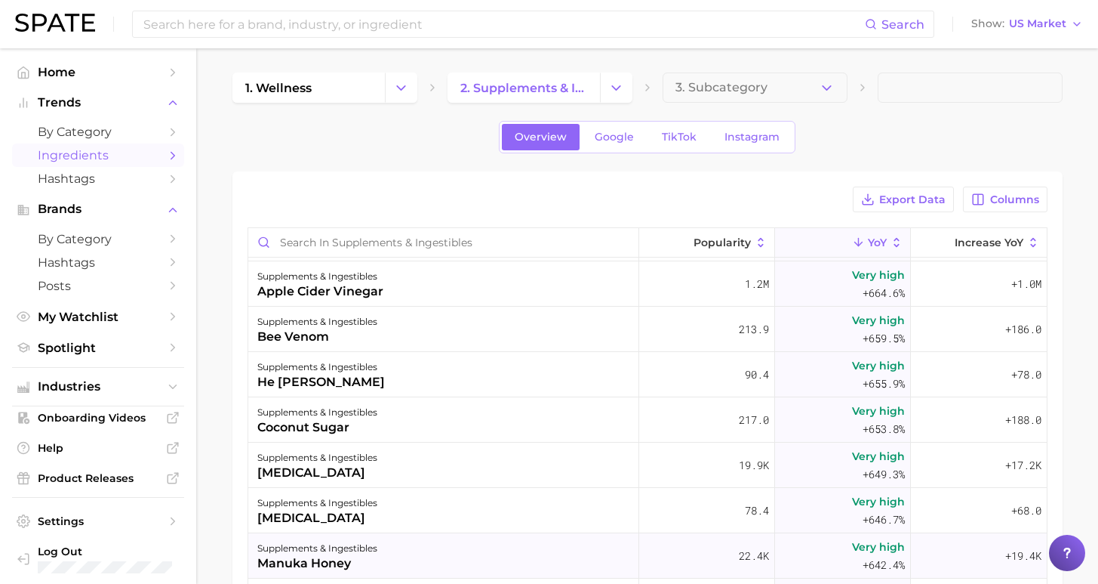
scroll to position [14975, 0]
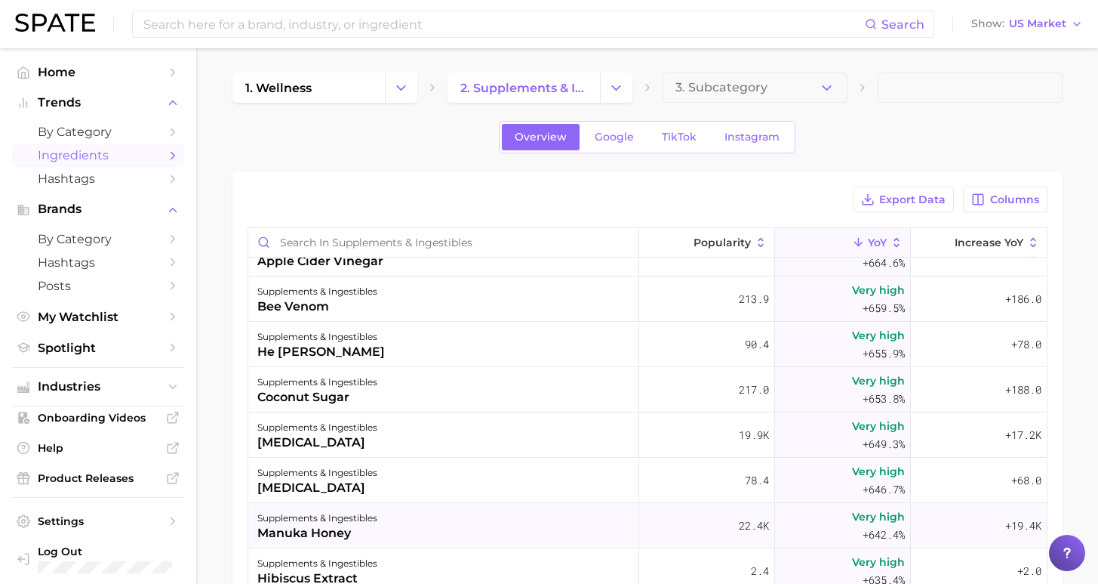
click at [516, 513] on div "supplements & ingestibles manuka honey" at bounding box center [443, 525] width 391 height 45
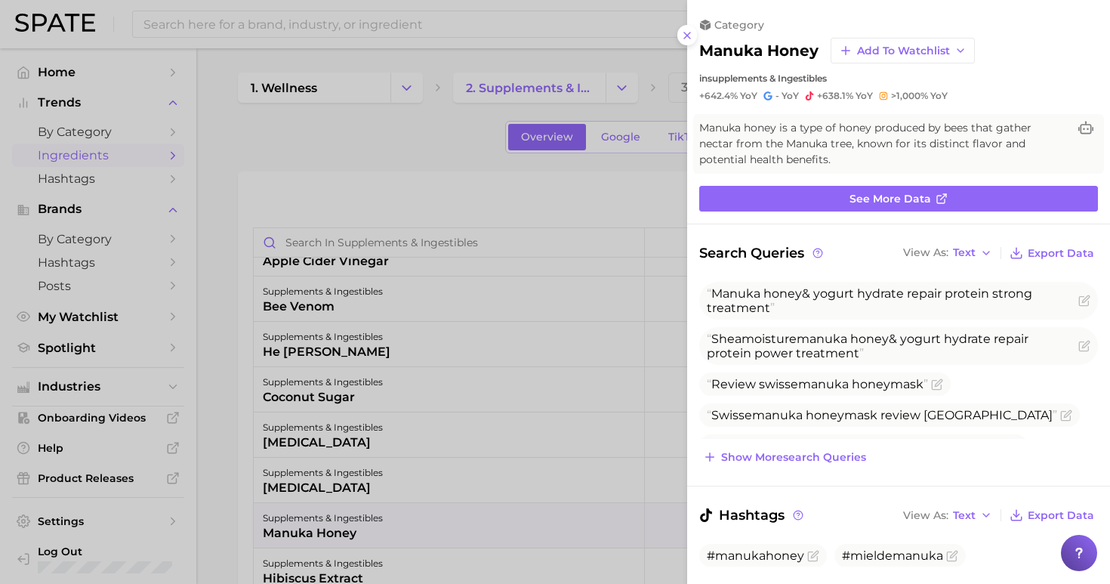
click at [697, 32] on div "category manuka honey Add to Watchlist in supplements & ingestibles +642.4% YoY…" at bounding box center [898, 60] width 423 height 84
click at [687, 32] on icon at bounding box center [687, 35] width 12 height 12
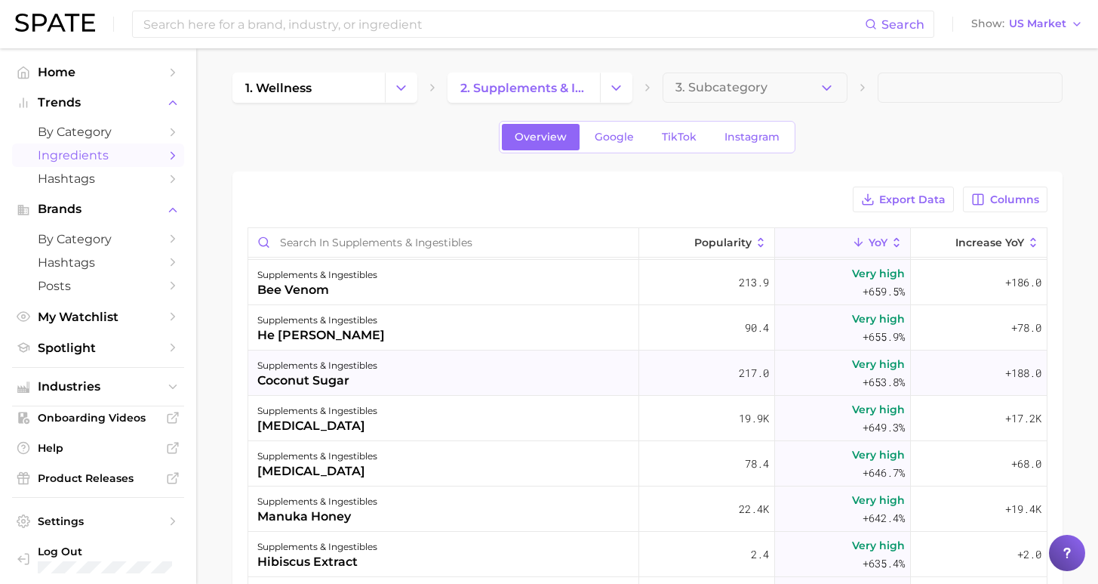
scroll to position [15237, 0]
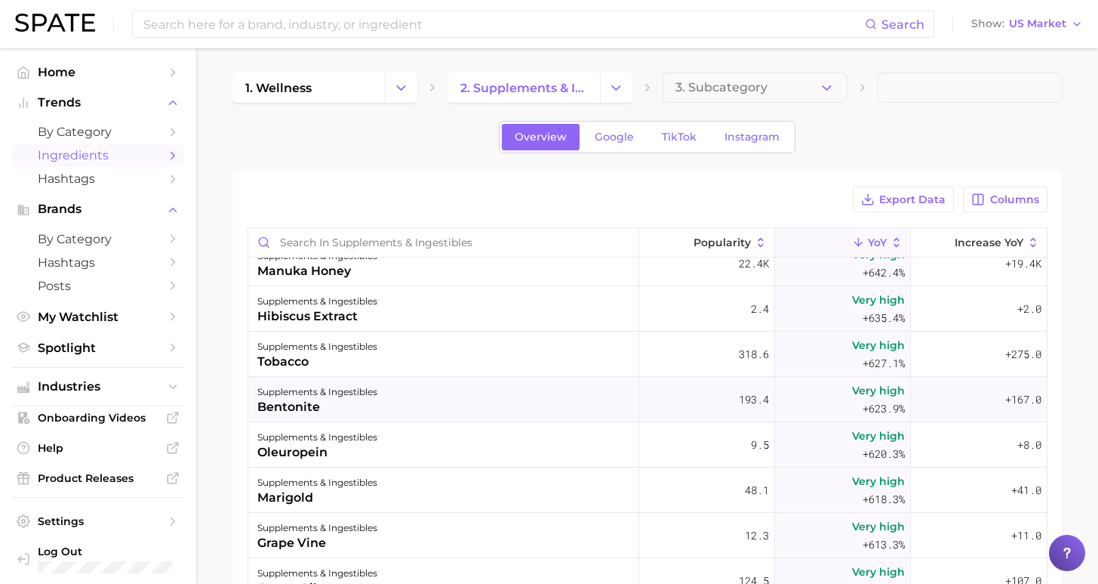
click at [538, 411] on div "supplements & ingestibles bentonite" at bounding box center [443, 399] width 391 height 45
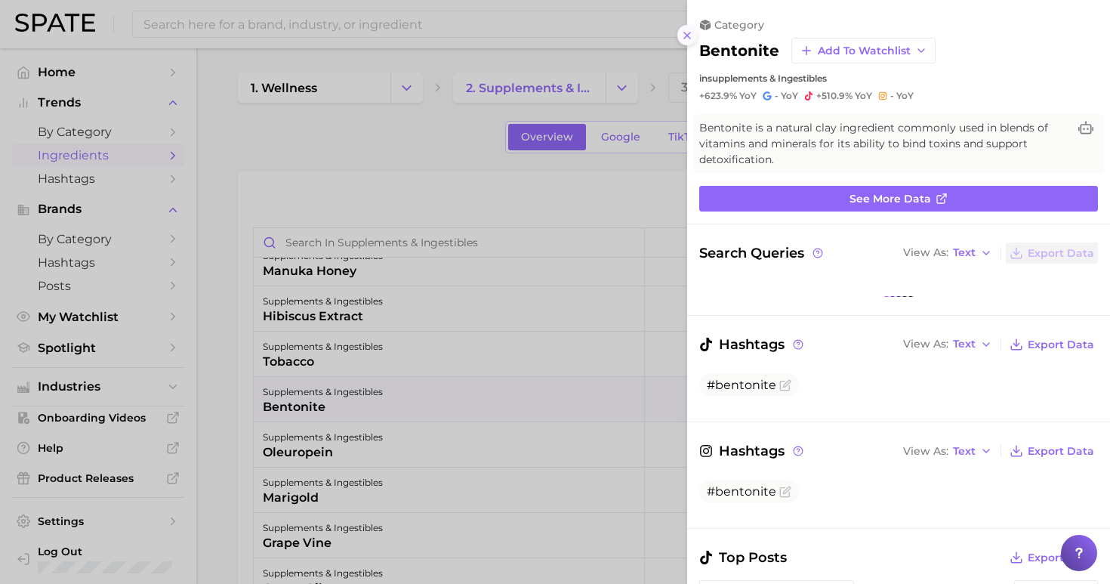
click at [688, 32] on icon at bounding box center [687, 35] width 12 height 12
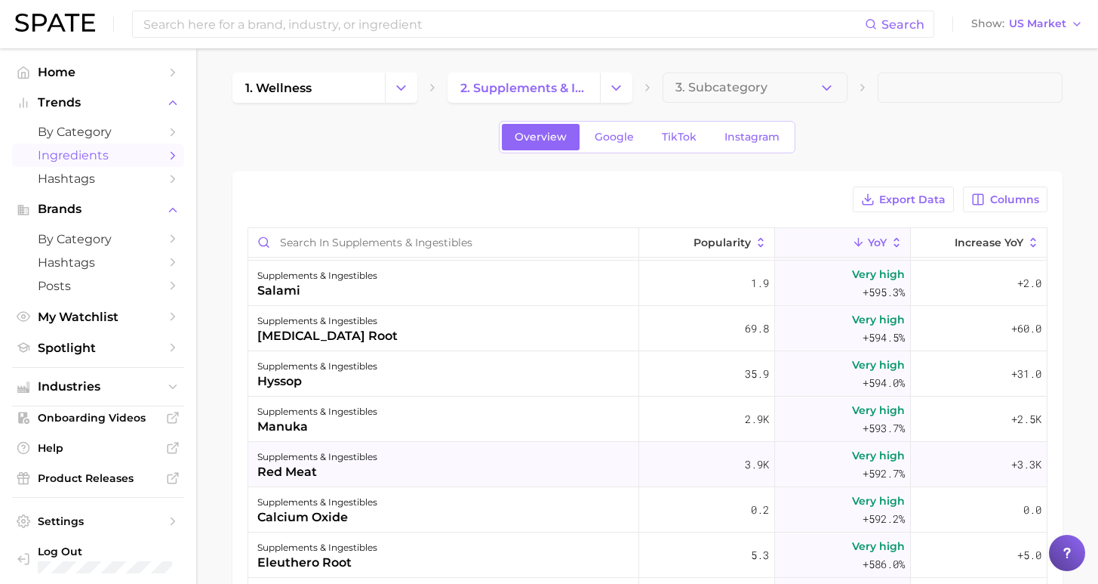
scroll to position [15608, 0]
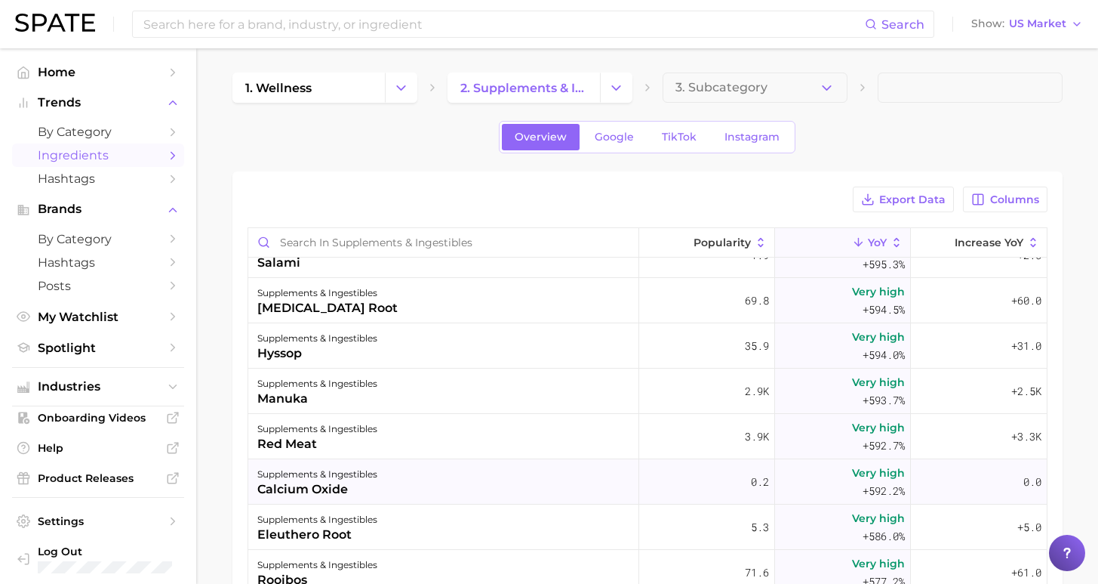
click at [473, 474] on div "supplements & ingestibles calcium oxide" at bounding box center [443, 481] width 391 height 45
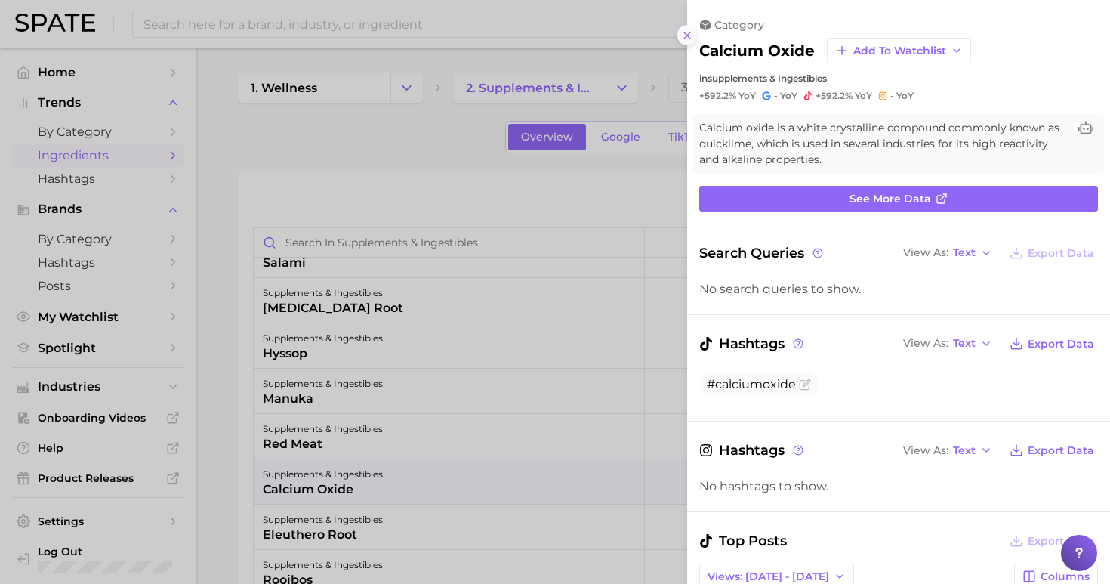
click at [691, 35] on icon at bounding box center [687, 35] width 12 height 12
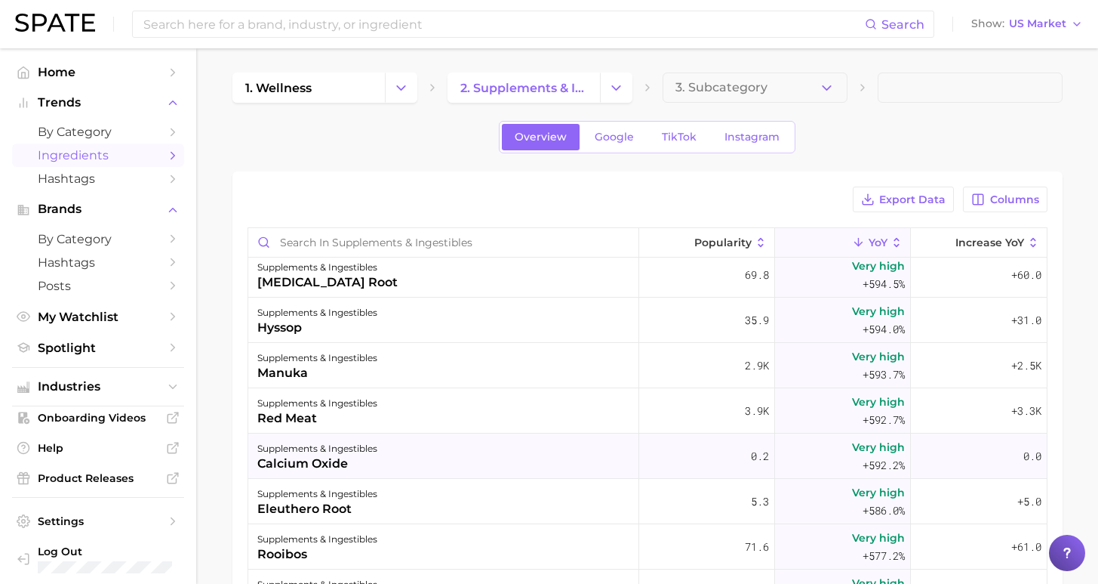
scroll to position [15766, 0]
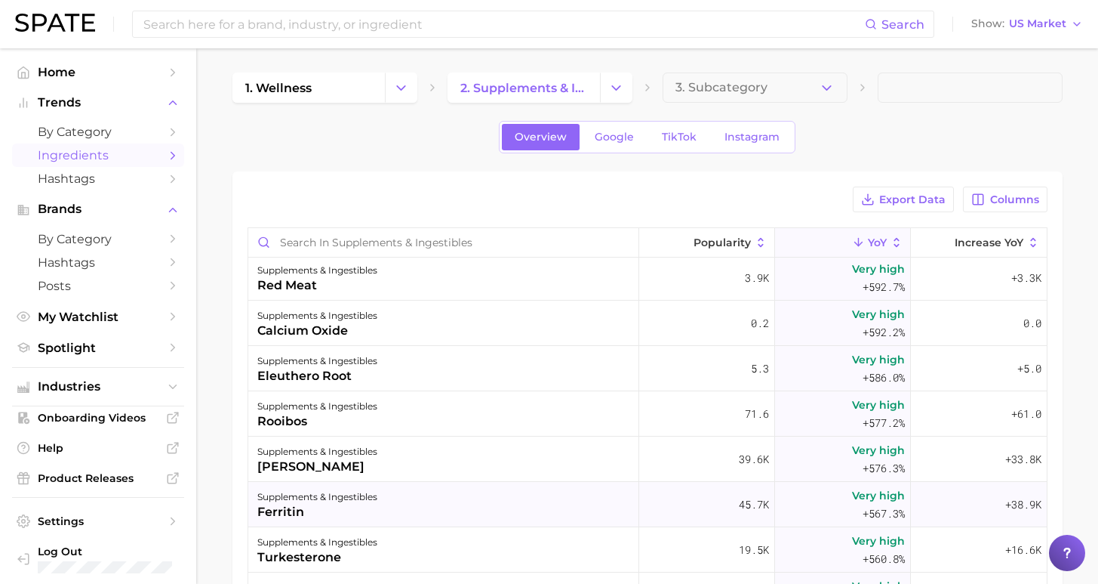
click at [427, 507] on div "supplements & ingestibles ferritin" at bounding box center [443, 504] width 391 height 45
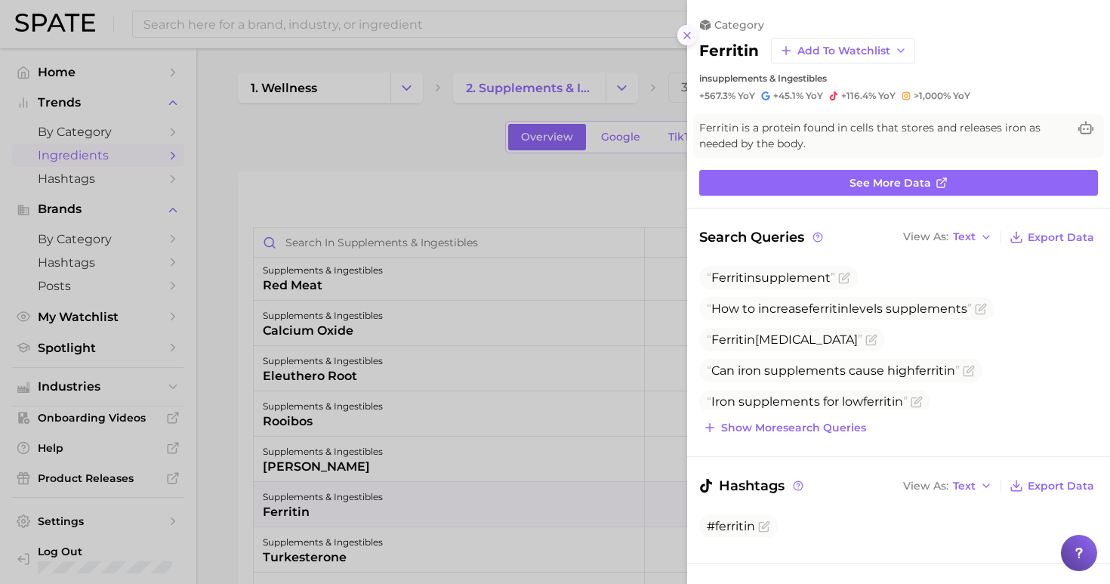
click at [690, 30] on icon at bounding box center [687, 35] width 12 height 12
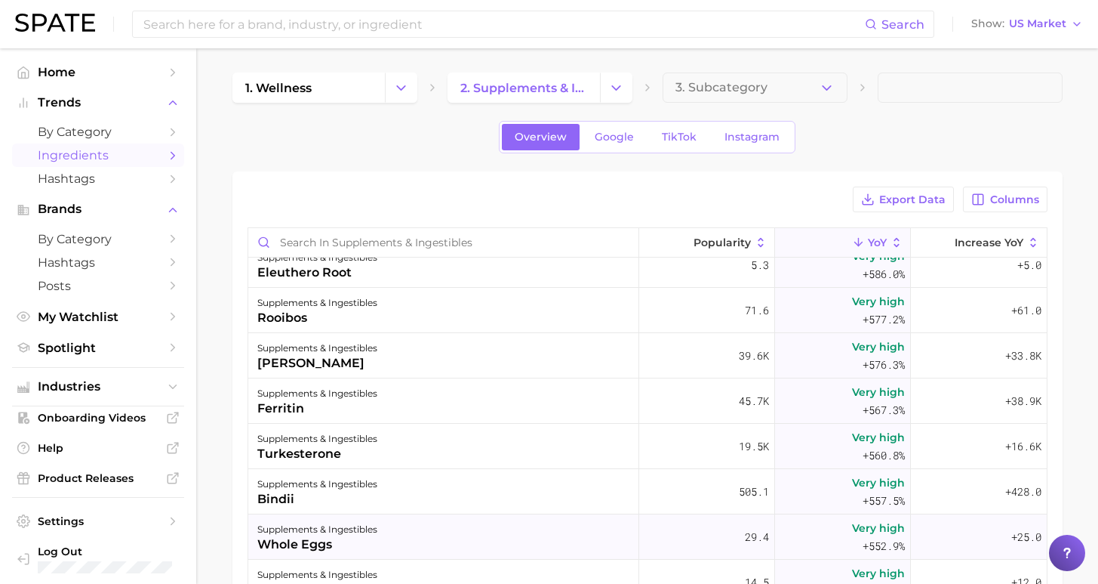
scroll to position [15994, 0]
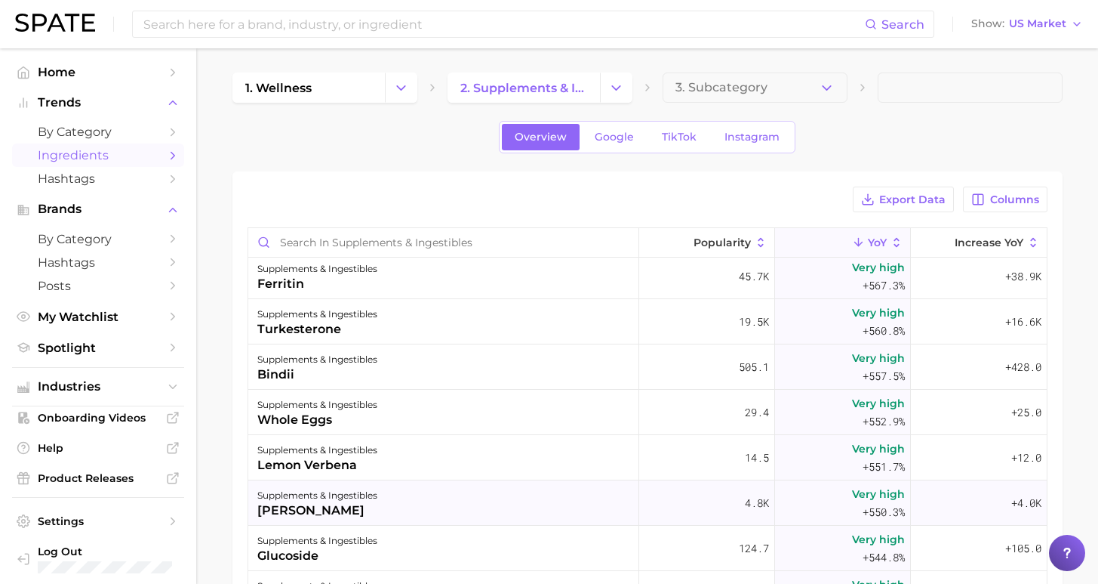
click at [560, 514] on div "supplements & ingestibles [PERSON_NAME]" at bounding box center [443, 502] width 391 height 45
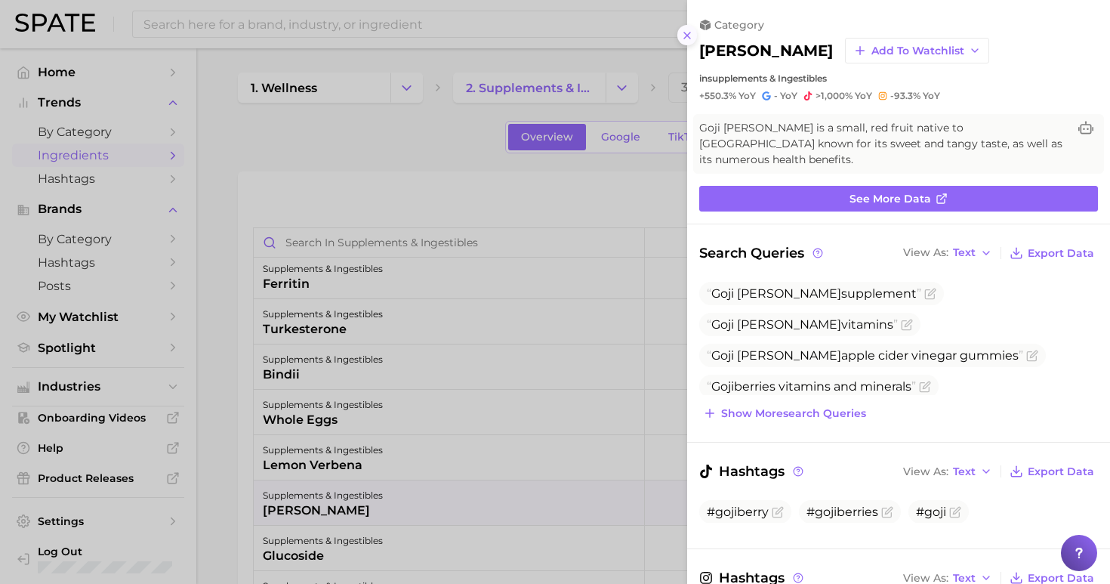
click at [690, 32] on line at bounding box center [687, 35] width 6 height 6
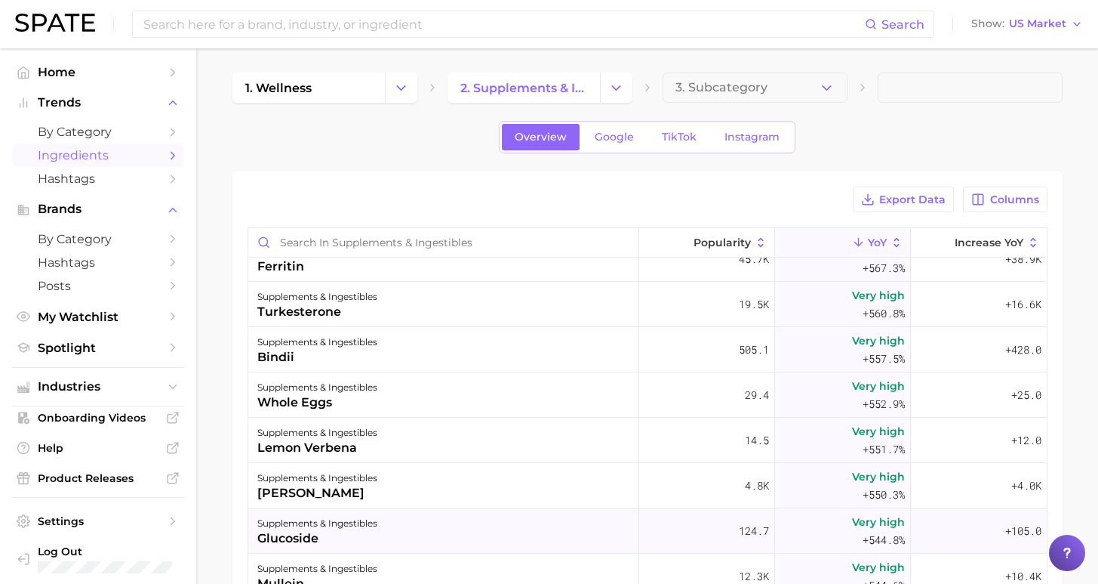
scroll to position [16118, 0]
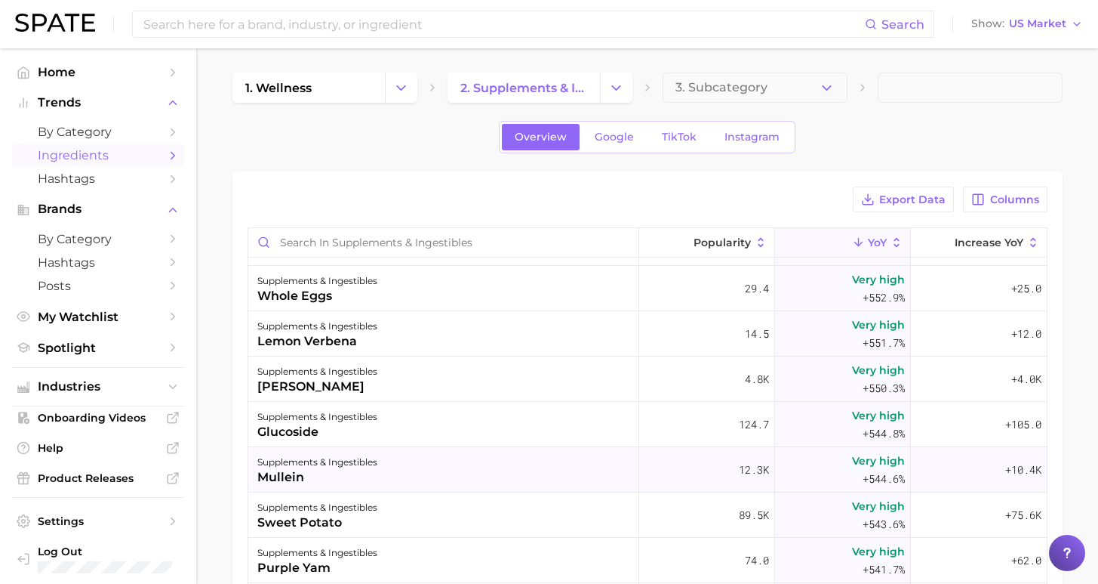
click at [496, 484] on div "supplements & ingestibles mullein" at bounding box center [443, 469] width 391 height 45
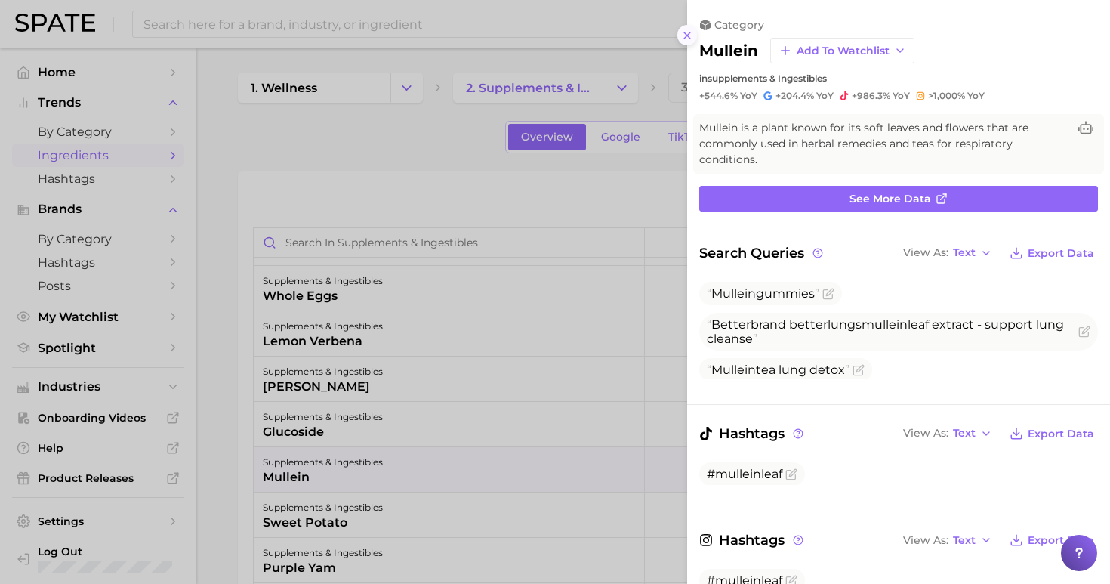
click at [692, 32] on icon at bounding box center [687, 35] width 12 height 12
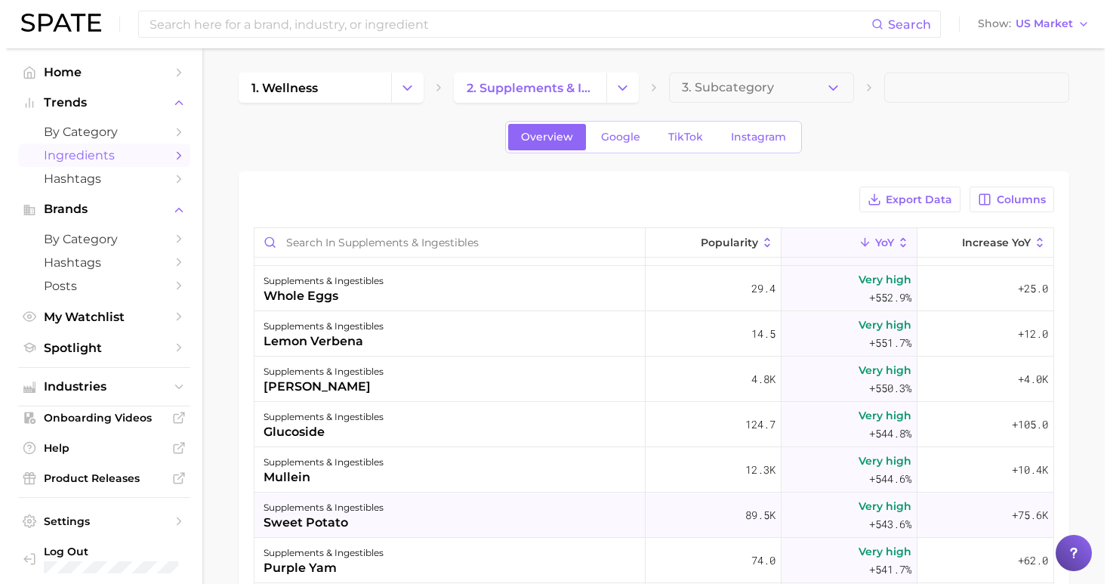
scroll to position [16137, 0]
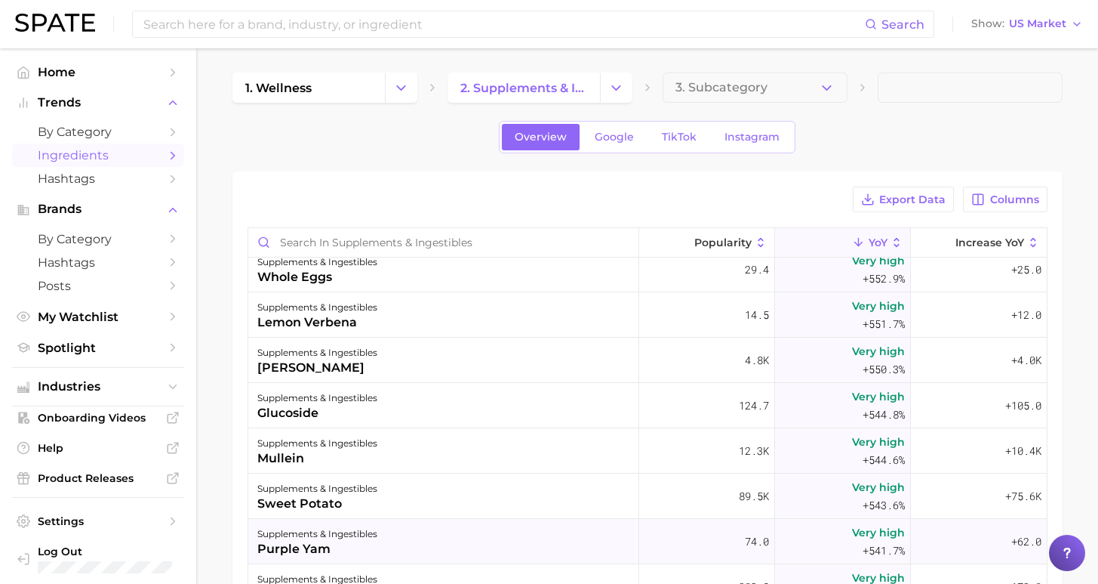
click at [520, 538] on div "supplements & ingestibles purple yam" at bounding box center [443, 541] width 391 height 45
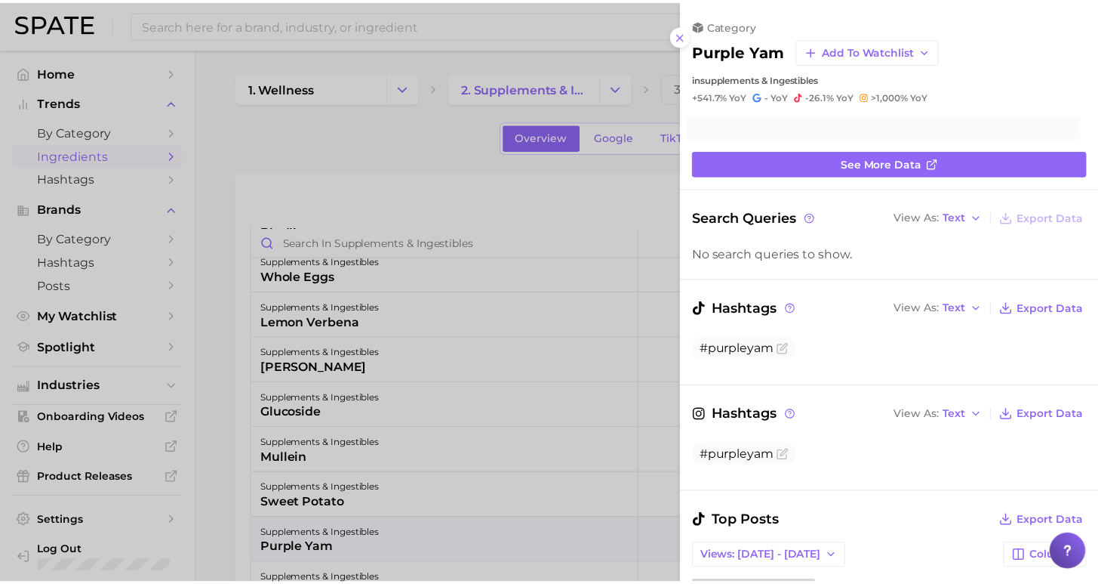
scroll to position [0, 0]
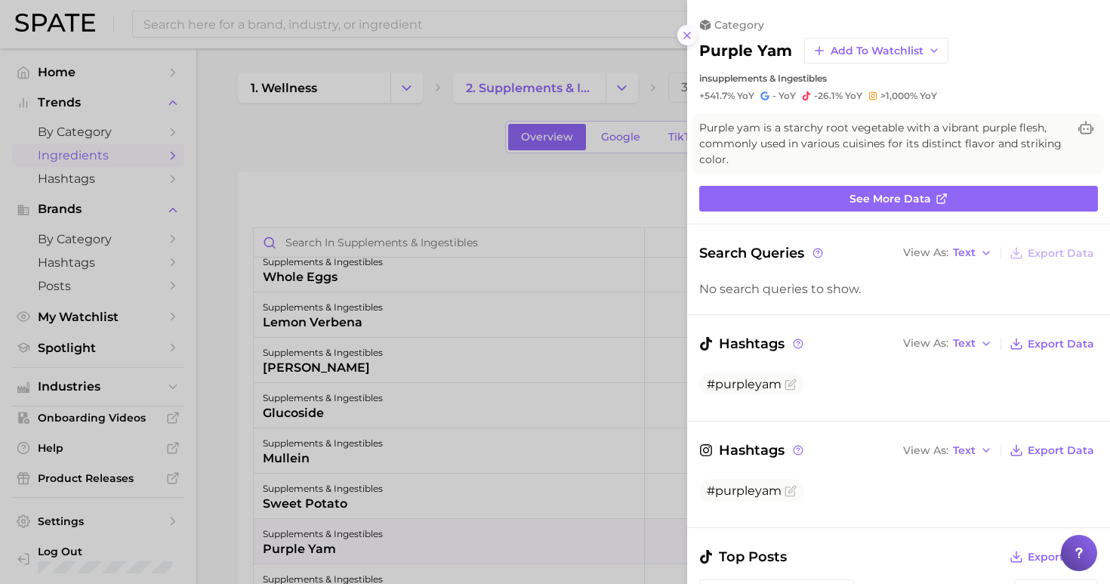
click at [692, 29] on icon at bounding box center [687, 35] width 12 height 12
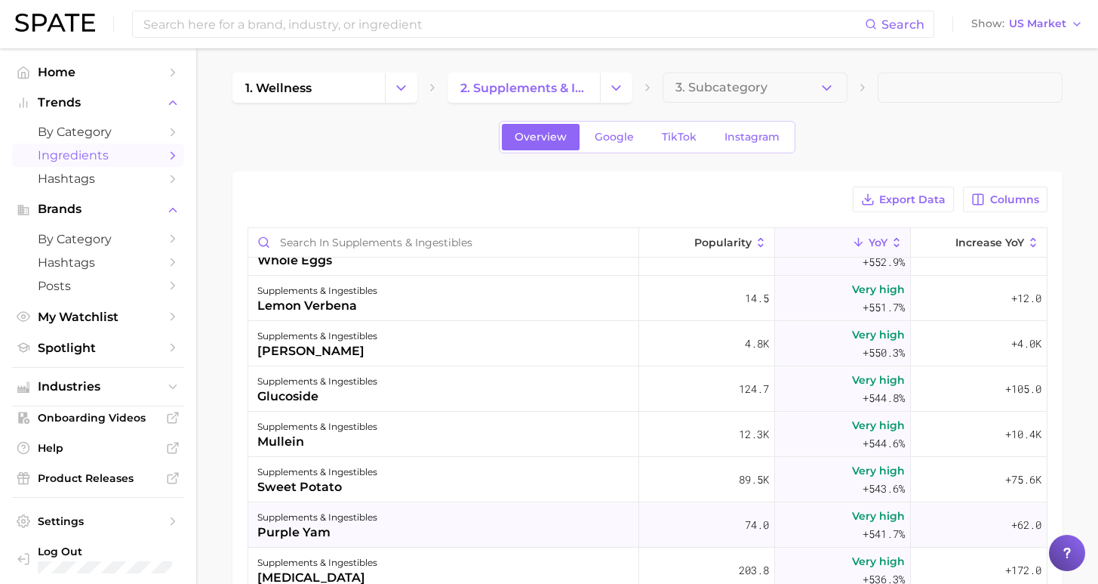
scroll to position [16206, 0]
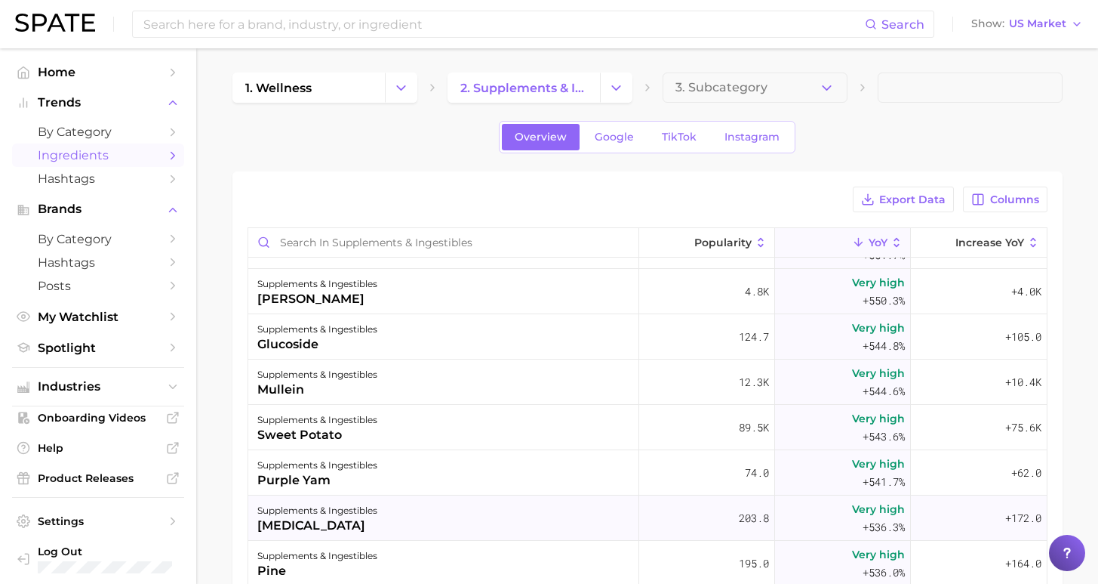
click at [455, 522] on div "supplements & ingestibles [MEDICAL_DATA]" at bounding box center [443, 517] width 391 height 45
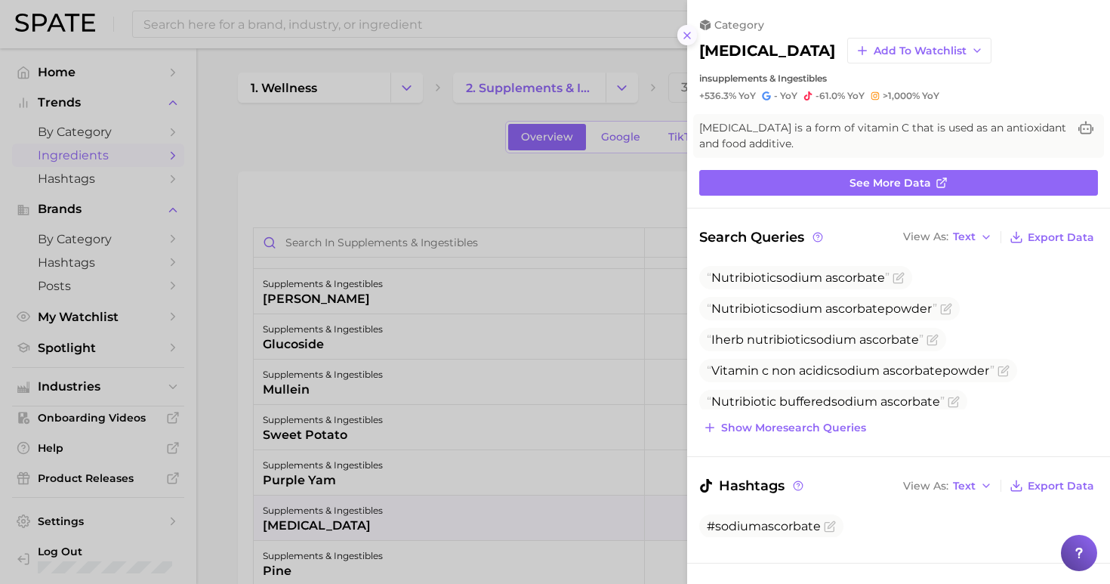
click at [687, 35] on icon at bounding box center [687, 35] width 12 height 12
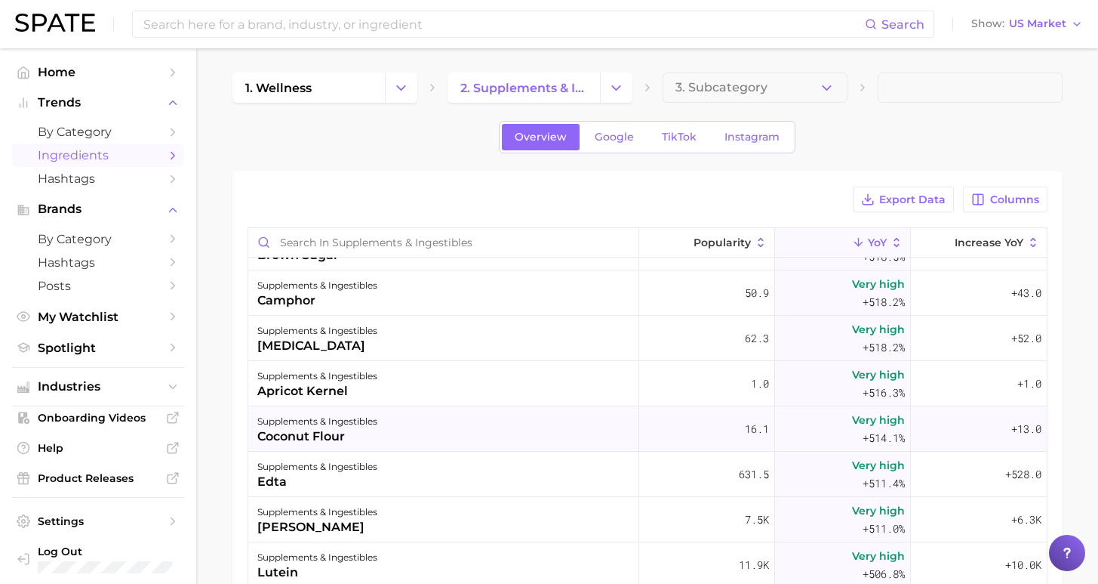
scroll to position [16855, 0]
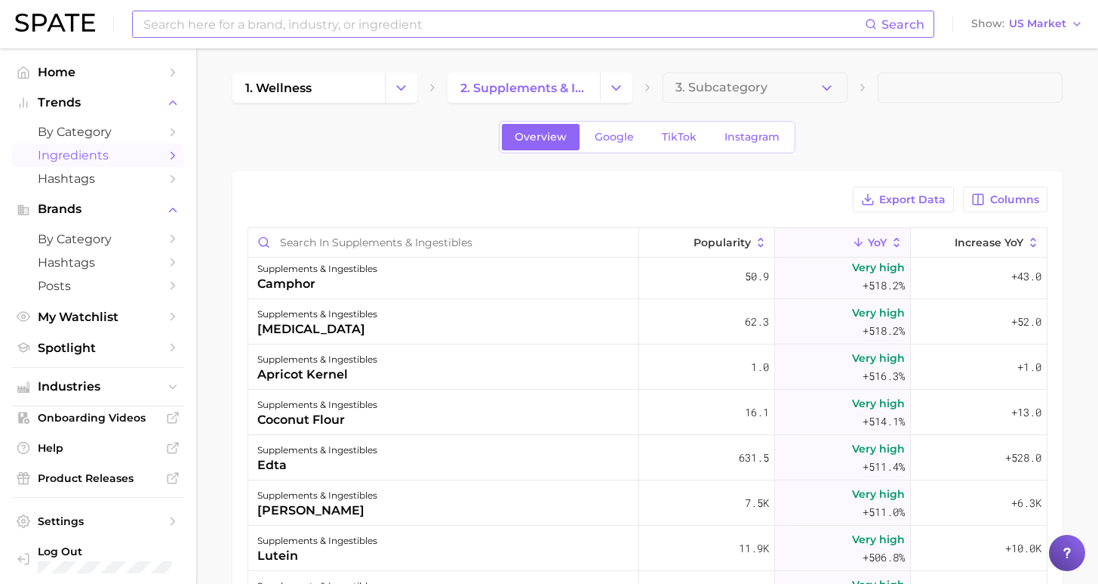
click at [392, 26] on input at bounding box center [503, 24] width 723 height 26
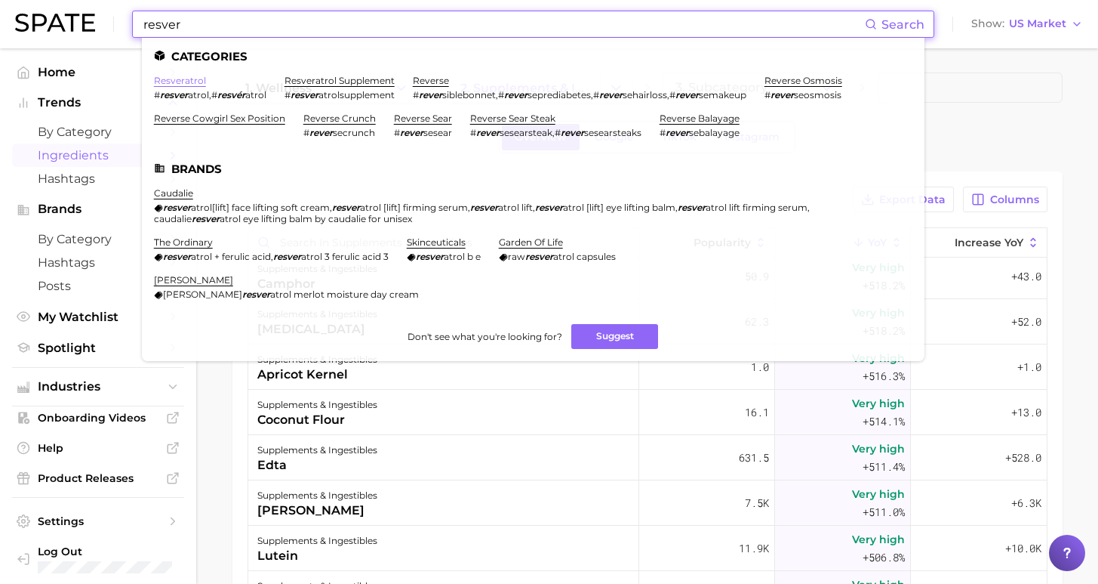
type input "resver"
click at [178, 79] on link "resveratrol" at bounding box center [180, 80] width 52 height 11
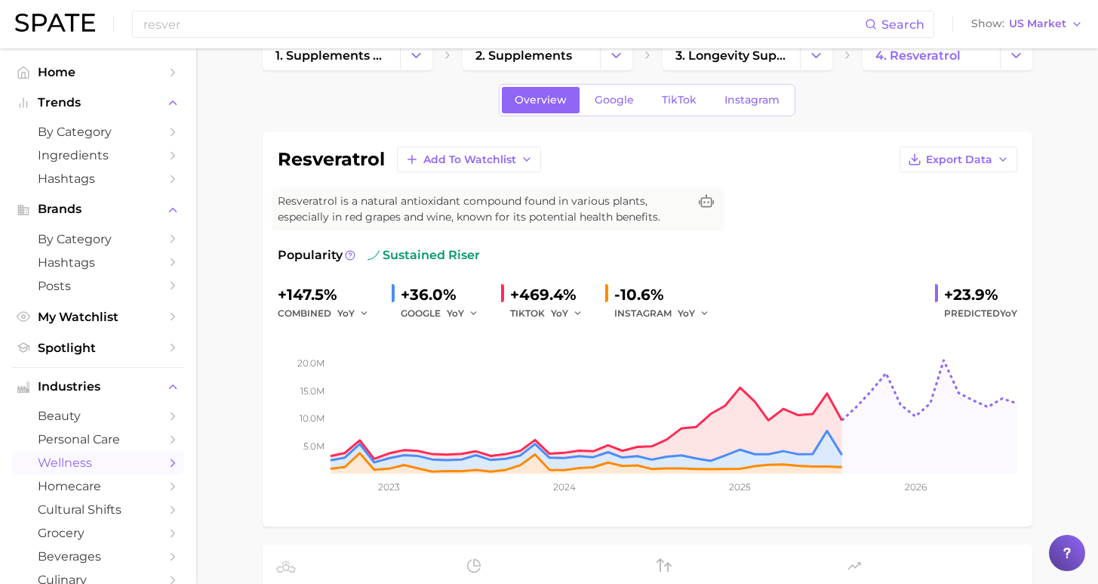
scroll to position [137, 0]
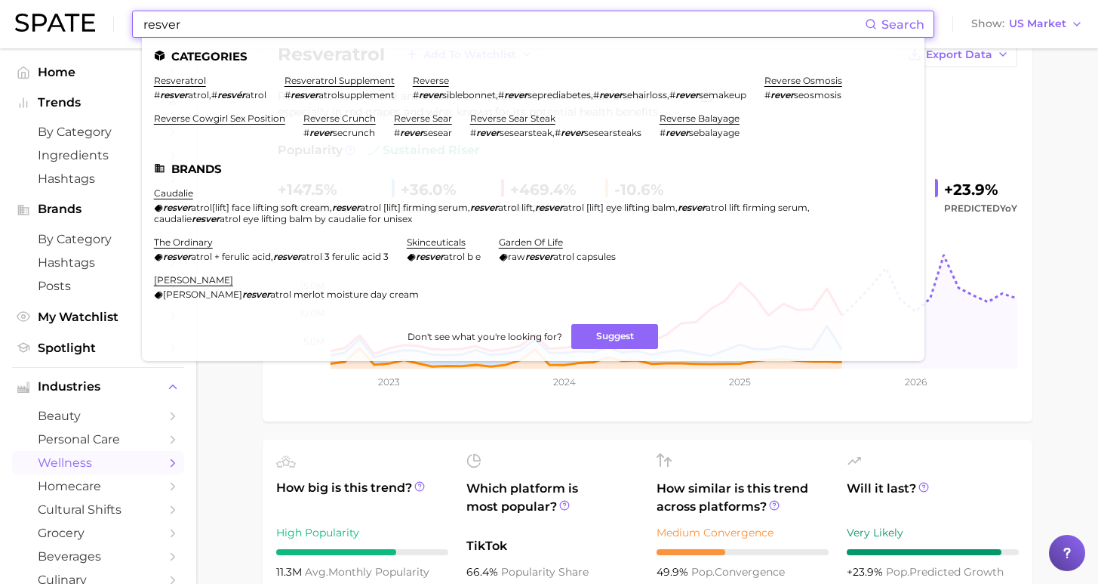
drag, startPoint x: 230, startPoint y: 23, endPoint x: 88, endPoint y: 8, distance: 142.7
click at [89, 10] on div "resver Search Categories resveratrol # resver atrol , # resvér atrol resveratro…" at bounding box center [549, 24] width 1068 height 48
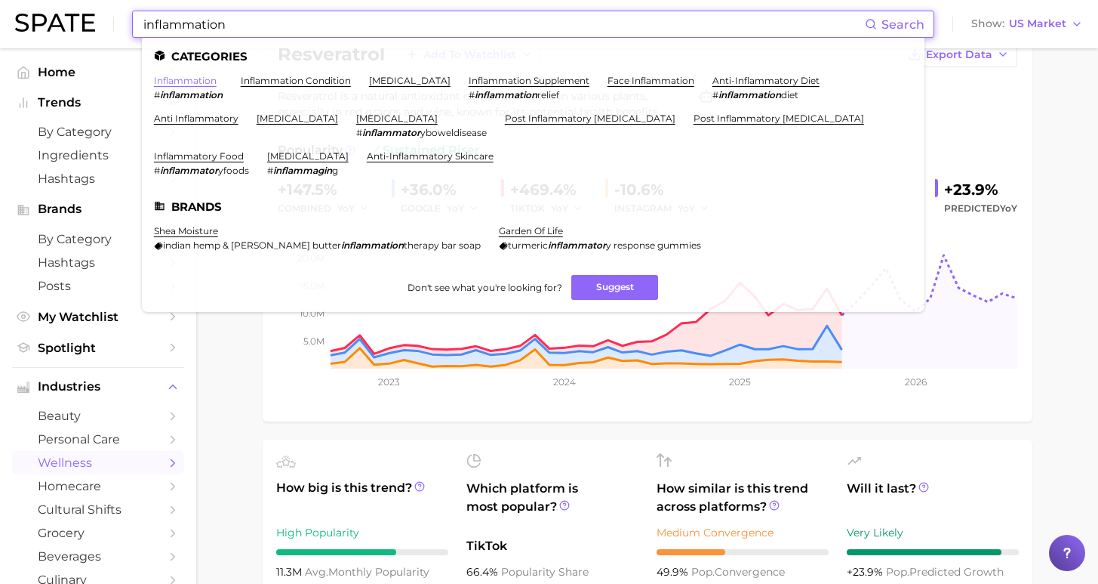
type input "inflammation"
click at [191, 79] on link "inflammation" at bounding box center [185, 80] width 63 height 11
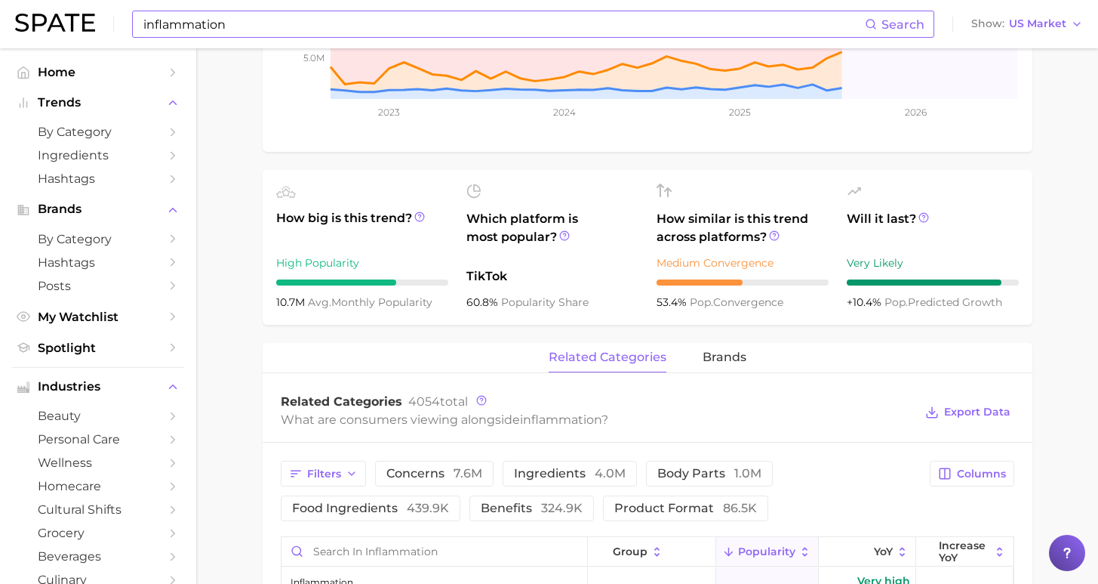
scroll to position [169, 0]
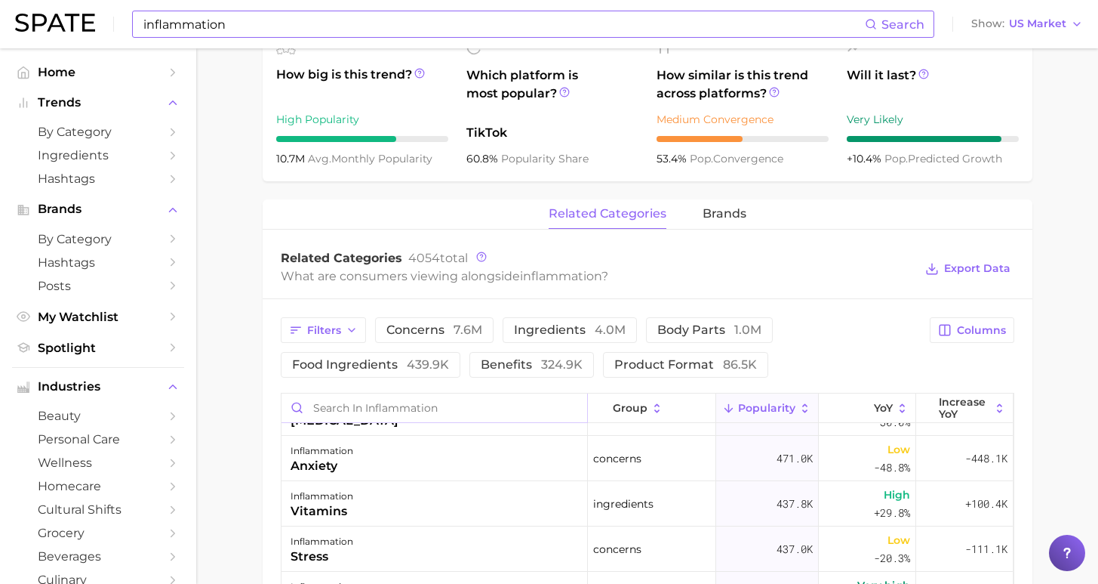
click at [377, 393] on input "Search in inflammation" at bounding box center [435, 407] width 306 height 29
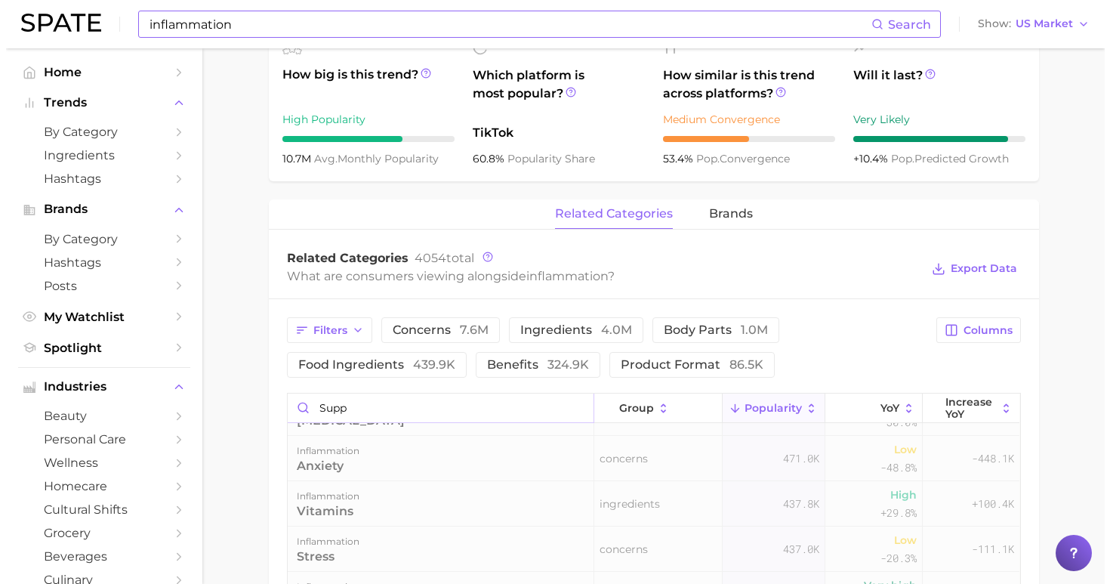
scroll to position [0, 0]
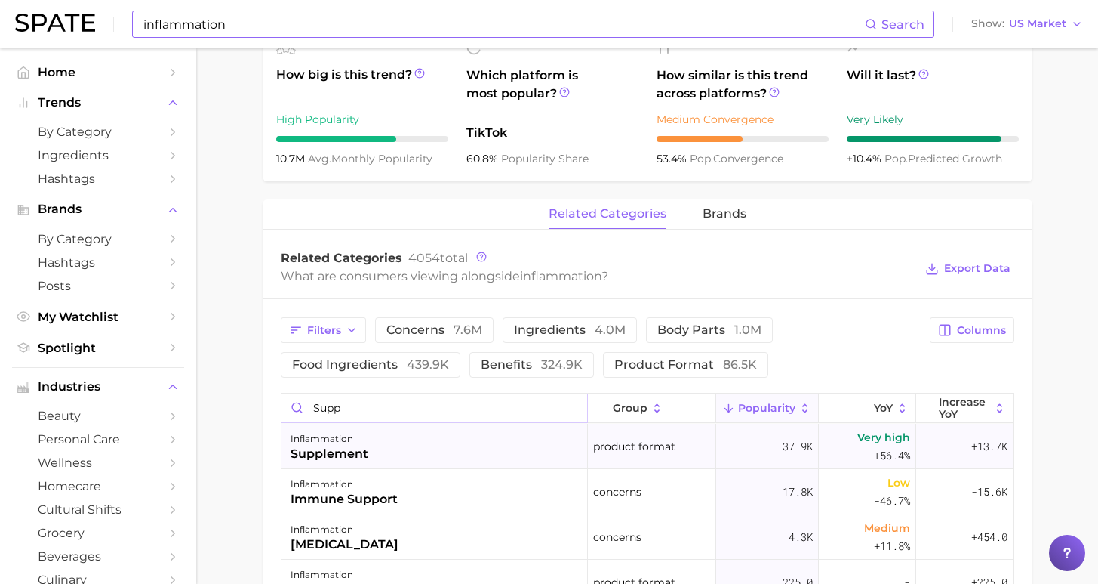
type input "supp"
click at [419, 446] on div "inflammation supplement" at bounding box center [435, 446] width 307 height 45
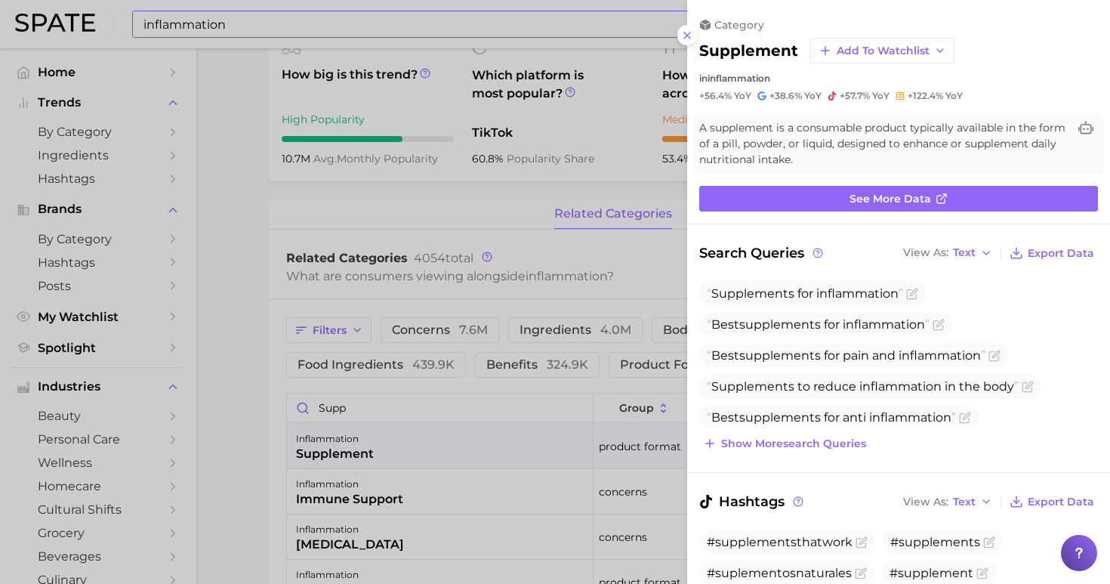
click at [690, 30] on icon at bounding box center [687, 35] width 12 height 12
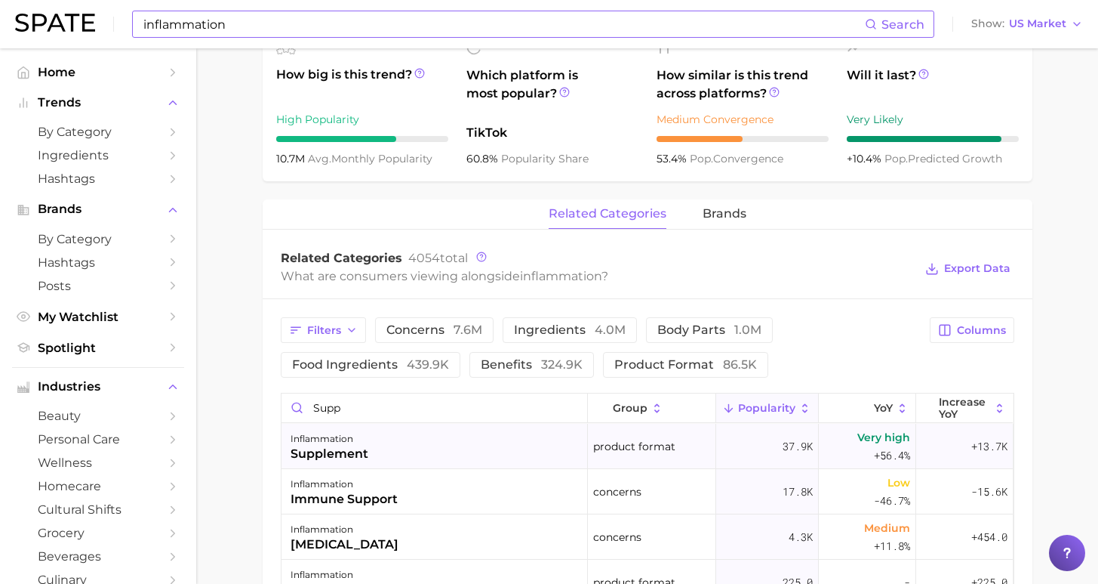
click at [509, 443] on div "inflammation supplement" at bounding box center [435, 446] width 307 height 45
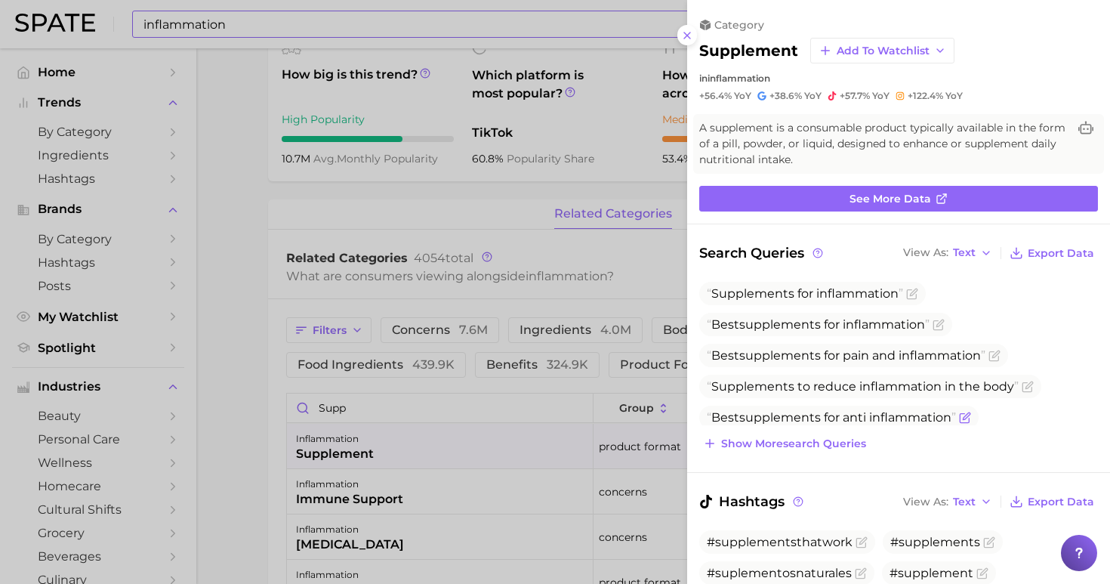
scroll to position [707, 0]
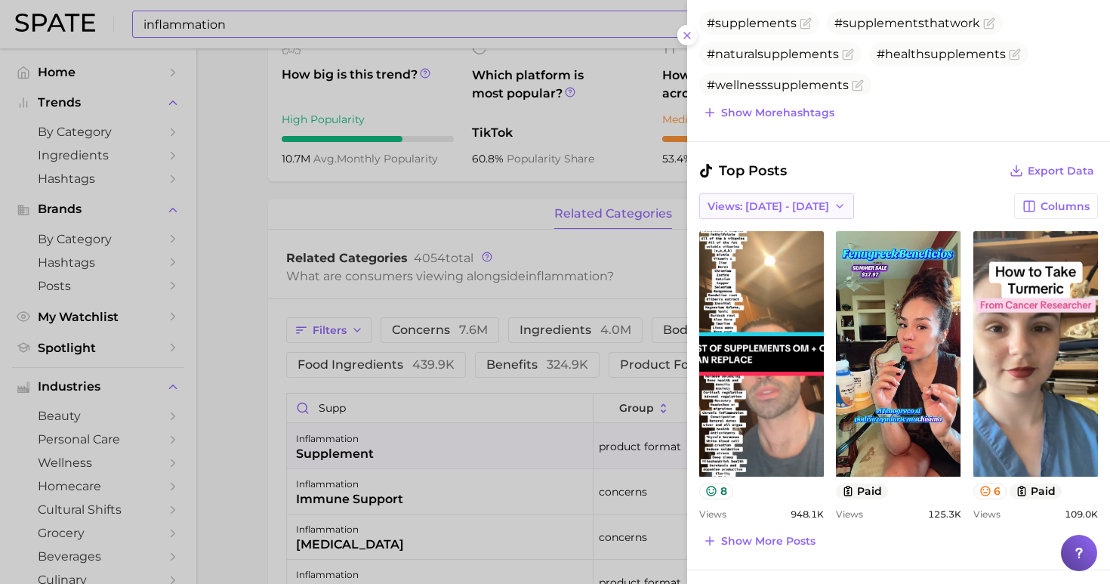
click at [754, 201] on span "Views: [DATE] - [DATE]" at bounding box center [768, 206] width 122 height 13
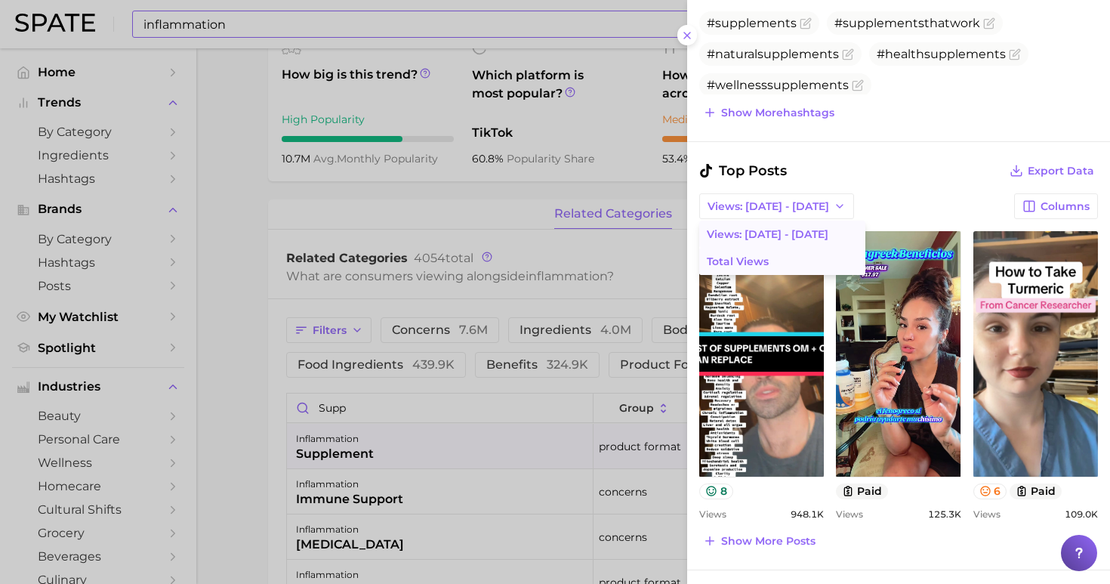
click at [759, 255] on span "Total Views" at bounding box center [738, 261] width 62 height 13
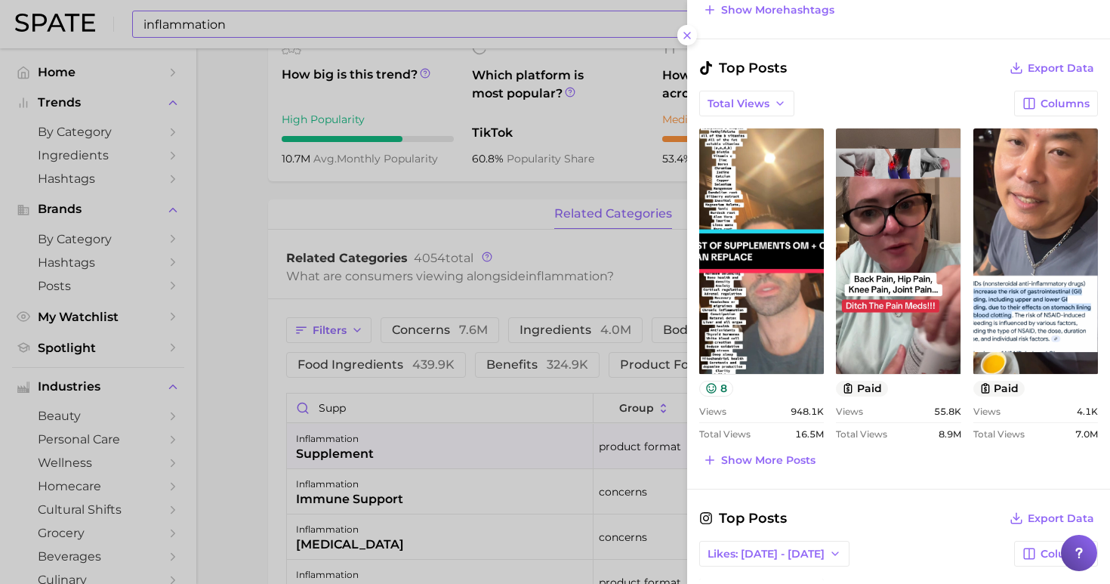
scroll to position [1103, 0]
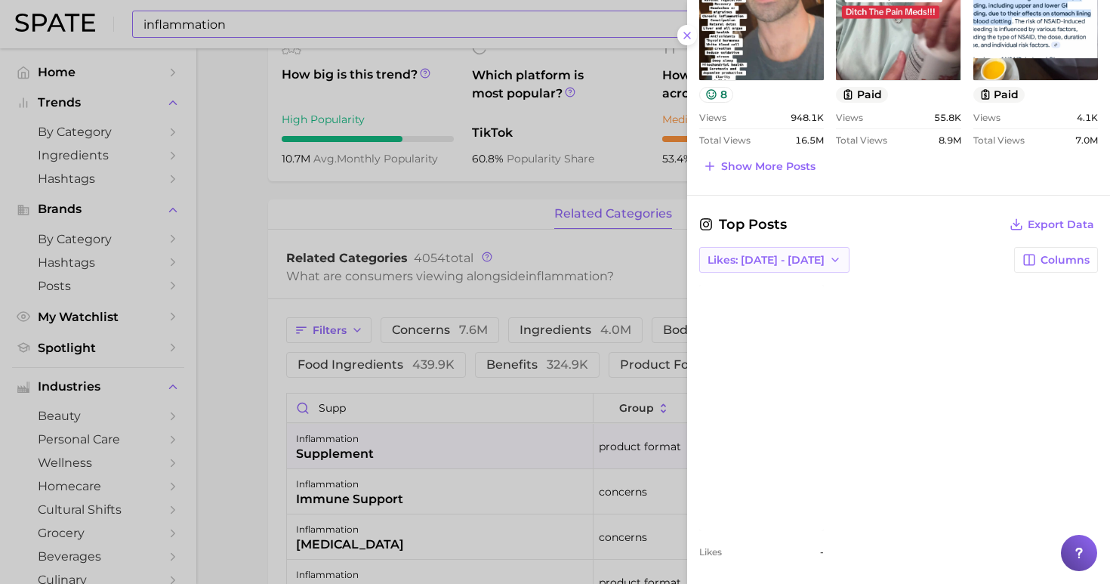
click at [774, 249] on button "Likes: [DATE] - [DATE]" at bounding box center [774, 260] width 150 height 26
click at [756, 333] on button "Total Likes" at bounding box center [782, 341] width 166 height 27
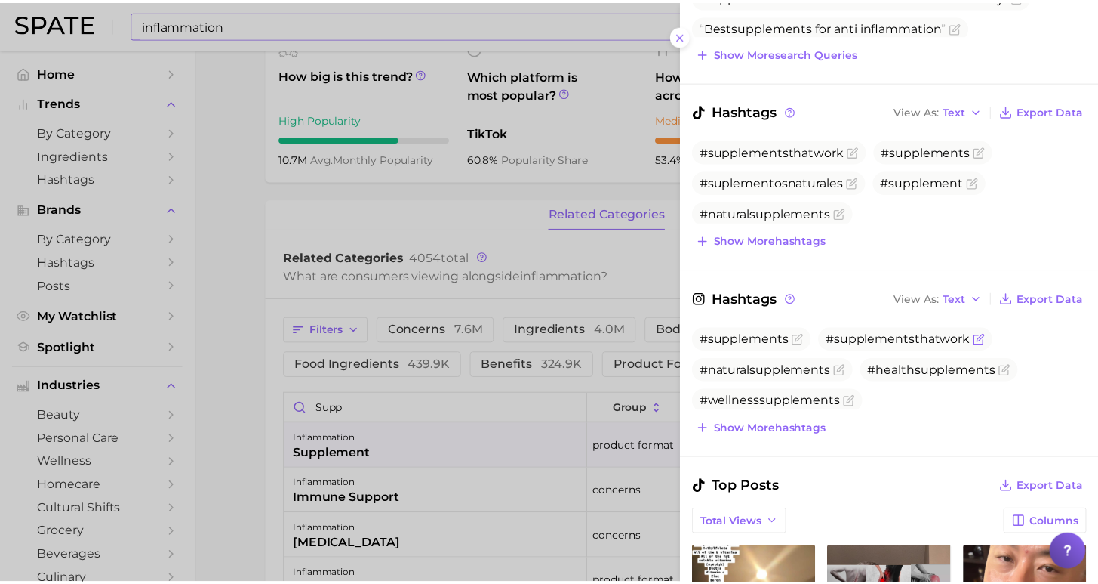
scroll to position [0, 0]
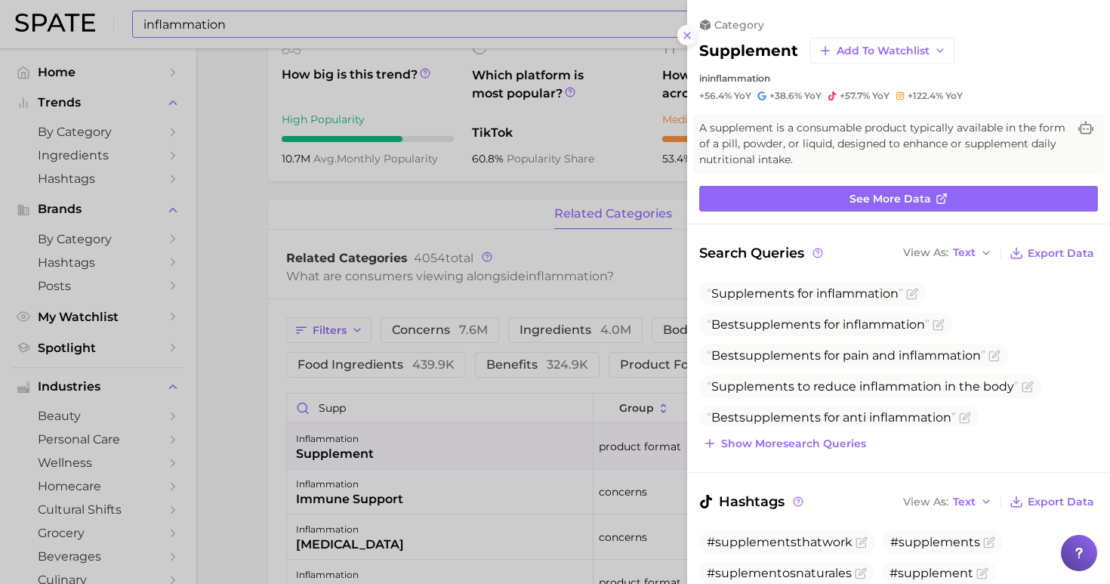
click at [689, 32] on line at bounding box center [687, 35] width 6 height 6
